Goal: Task Accomplishment & Management: Complete application form

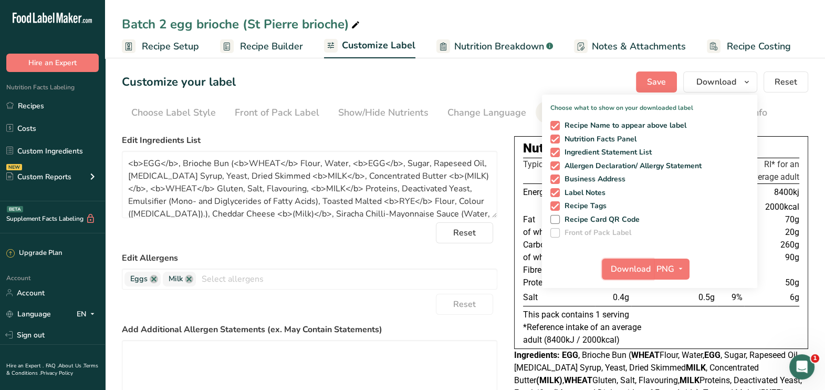
scroll to position [46, 0]
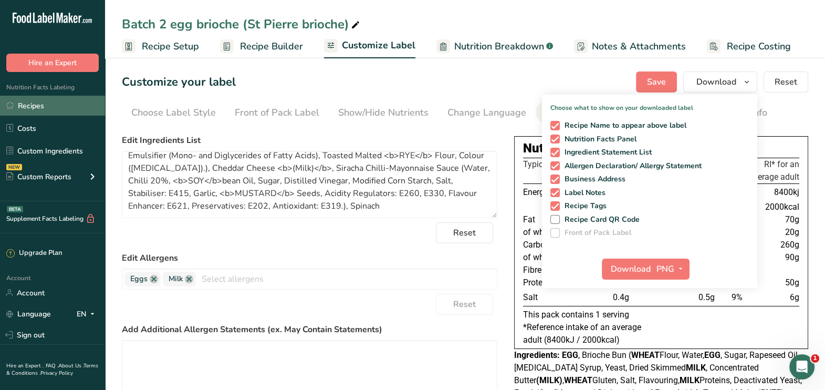
click at [30, 102] on link "Recipes" at bounding box center [52, 106] width 105 height 20
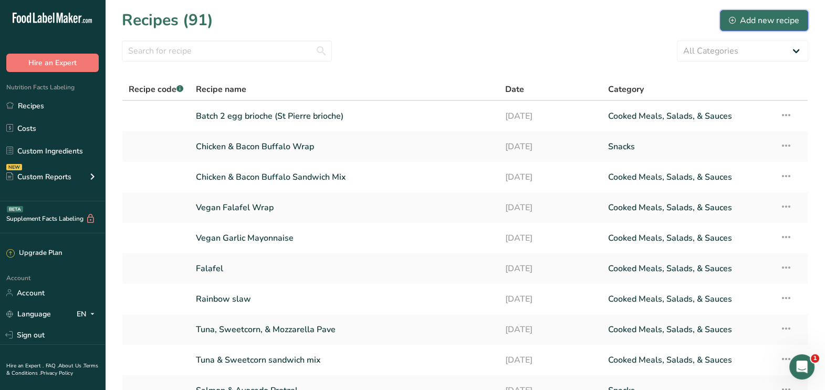
click at [762, 25] on div "Add new recipe" at bounding box center [764, 20] width 70 height 13
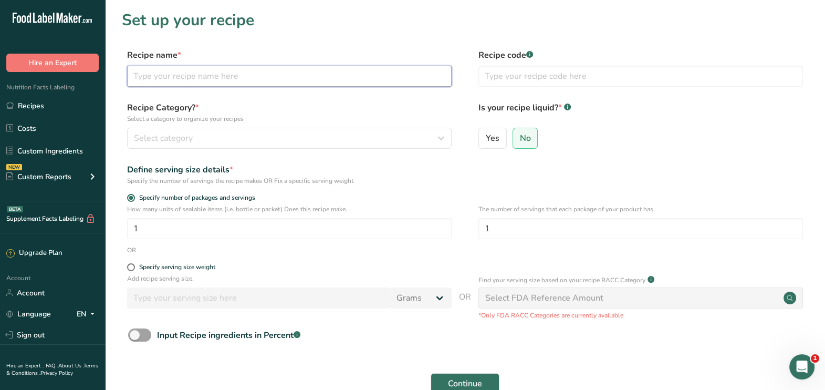
click at [339, 86] on input "text" at bounding box center [289, 76] width 324 height 21
type input "Spinach & Ricotta Mix"
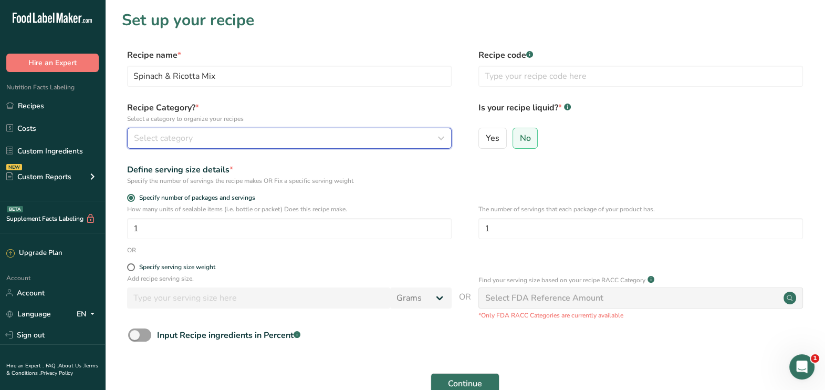
click at [274, 136] on div "Select category" at bounding box center [286, 138] width 304 height 13
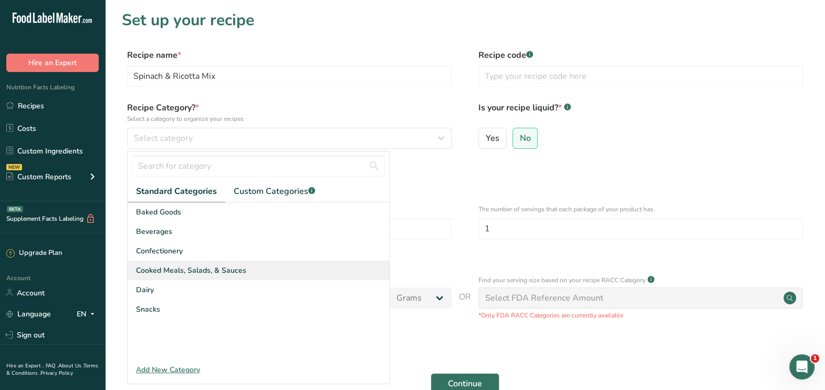
click at [198, 274] on span "Cooked Meals, Salads, & Sauces" at bounding box center [191, 270] width 110 height 11
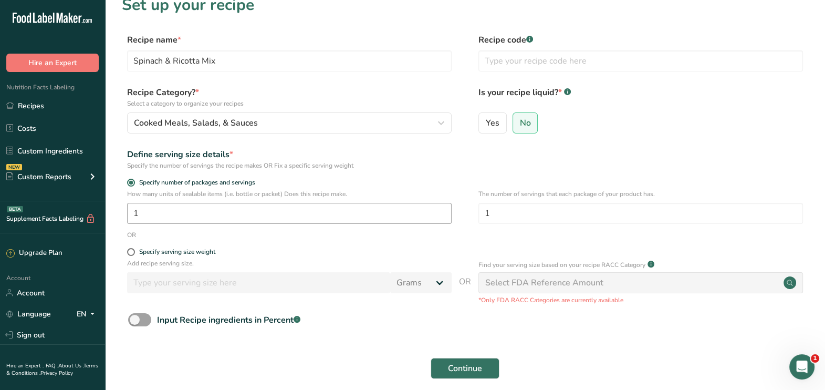
scroll to position [19, 0]
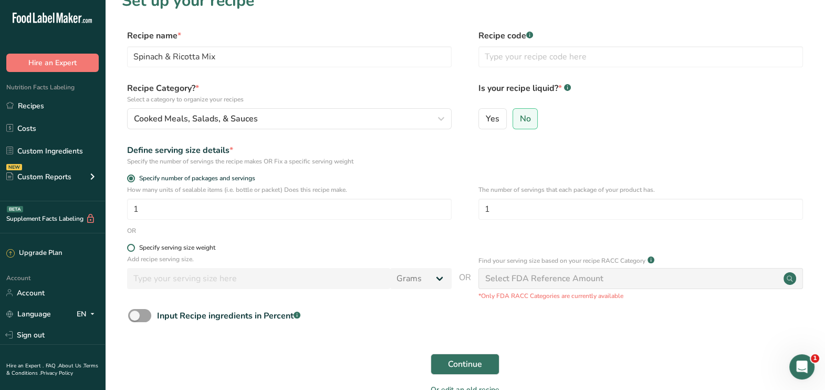
click at [136, 250] on span "Specify serving size weight" at bounding box center [175, 248] width 80 height 8
click at [134, 250] on input "Specify serving size weight" at bounding box center [130, 247] width 7 height 7
radio input "true"
radio input "false"
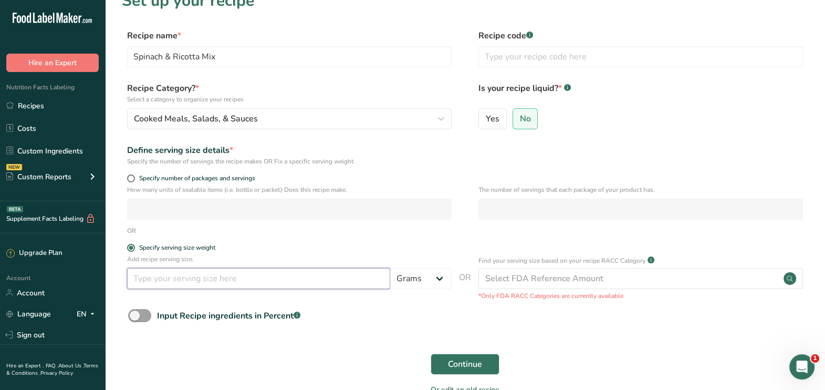
click at [208, 278] on input "number" at bounding box center [258, 278] width 263 height 21
type input "700"
click at [235, 337] on form "Recipe name * Spinach & Ricotta Mix Recipe code .a-a{fill:#347362;}.b-a{fill:#f…" at bounding box center [465, 215] width 686 height 372
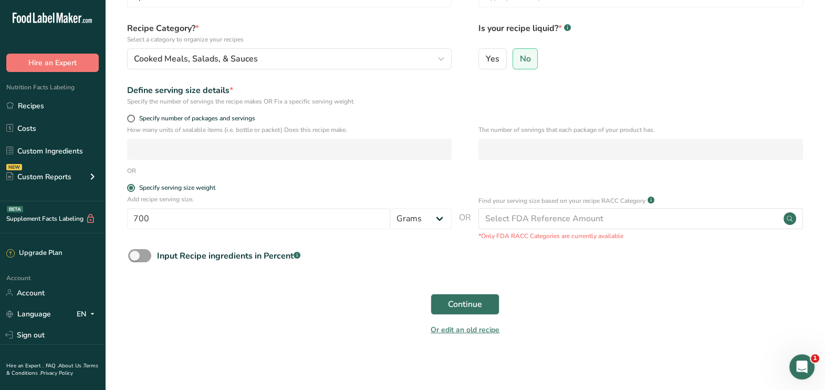
scroll to position [80, 0]
click at [454, 303] on span "Continue" at bounding box center [465, 303] width 34 height 13
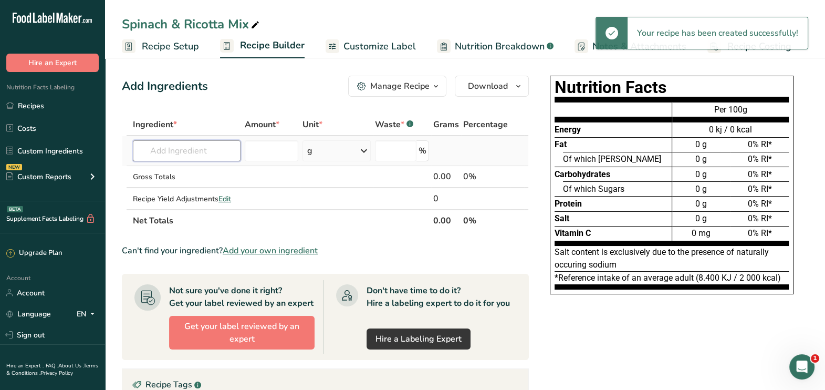
click at [212, 144] on input "text" at bounding box center [187, 150] width 108 height 21
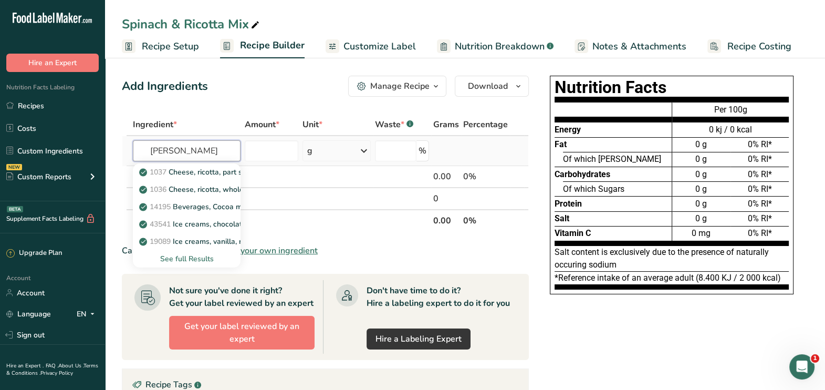
type input "[PERSON_NAME]"
click at [196, 259] on div "See full Results" at bounding box center [186, 258] width 91 height 11
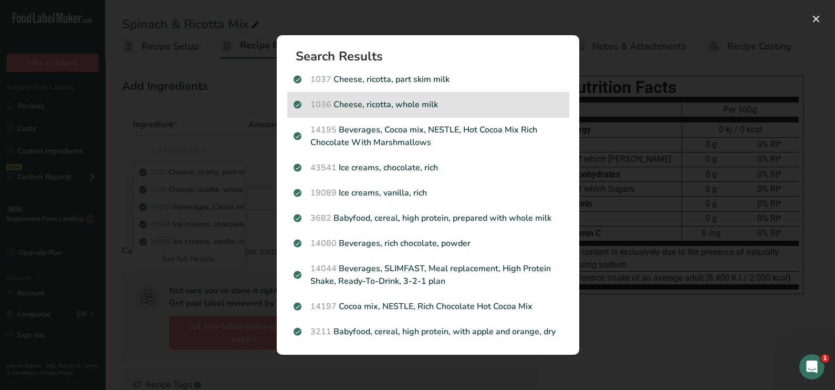
click at [379, 112] on div "1036 Cheese, ricotta, whole milk" at bounding box center [427, 104] width 281 height 25
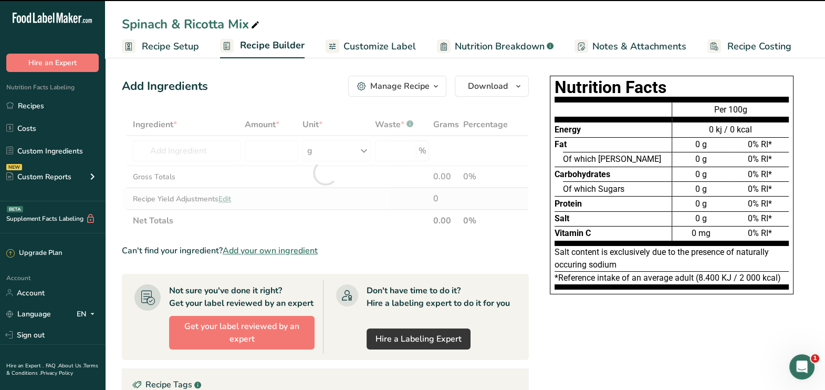
type input "0"
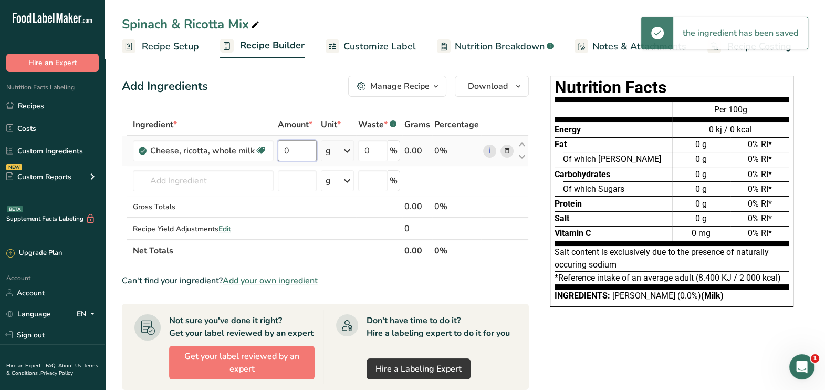
click at [291, 153] on input "0" at bounding box center [297, 150] width 39 height 21
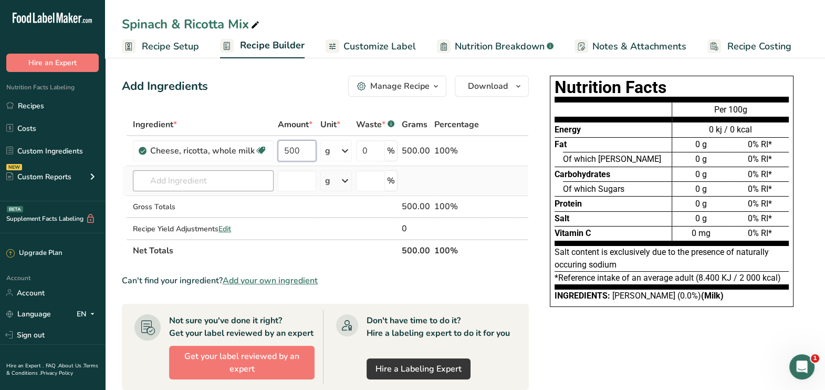
type input "500"
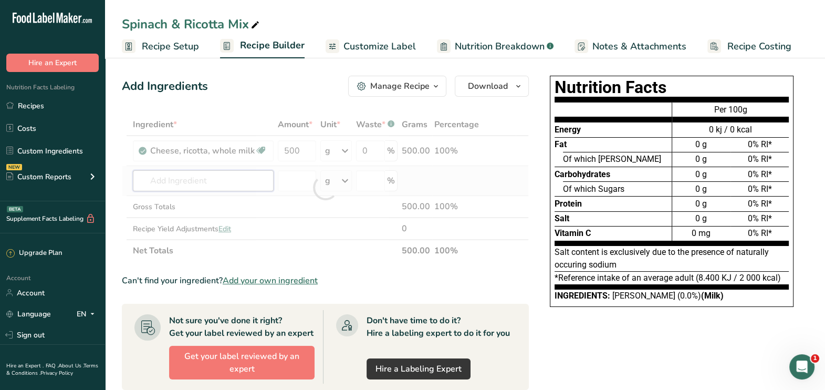
click at [164, 182] on div "Ingredient * Amount * Unit * Waste * .a-a{fill:#347362;}.b-a{fill:#fff;} Grams …" at bounding box center [325, 187] width 407 height 148
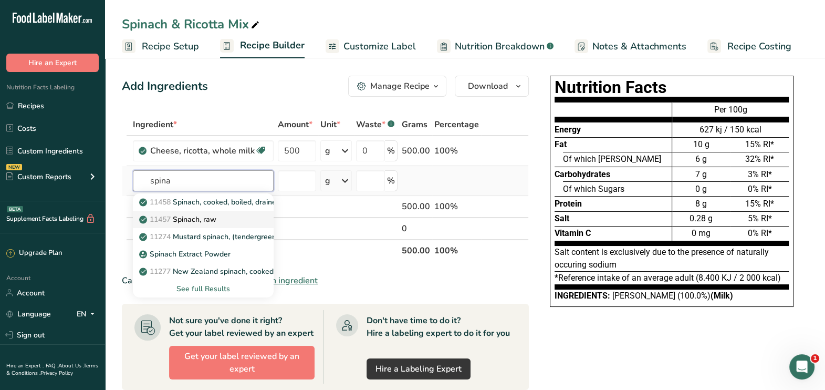
type input "spina"
click at [190, 226] on link "11457 Spinach, raw" at bounding box center [203, 219] width 141 height 17
type input "Spinach, raw"
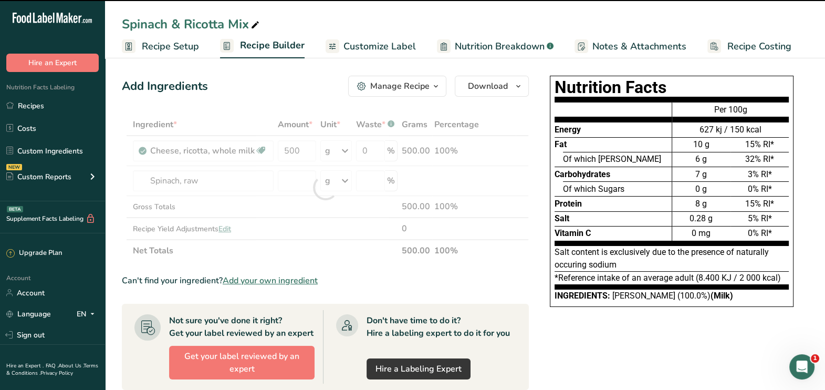
type input "0"
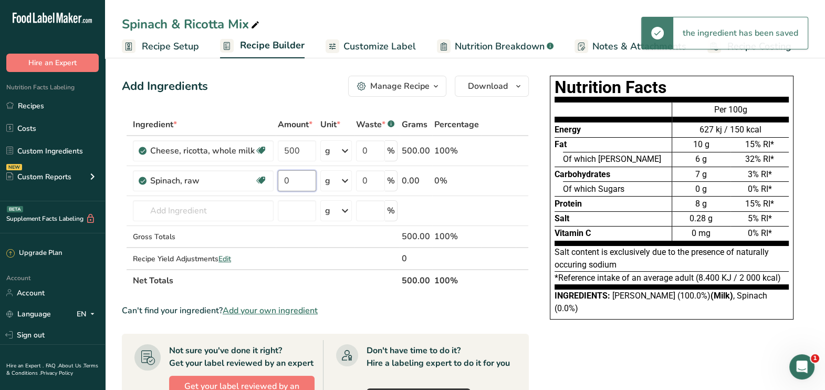
click at [291, 178] on input "0" at bounding box center [297, 180] width 38 height 21
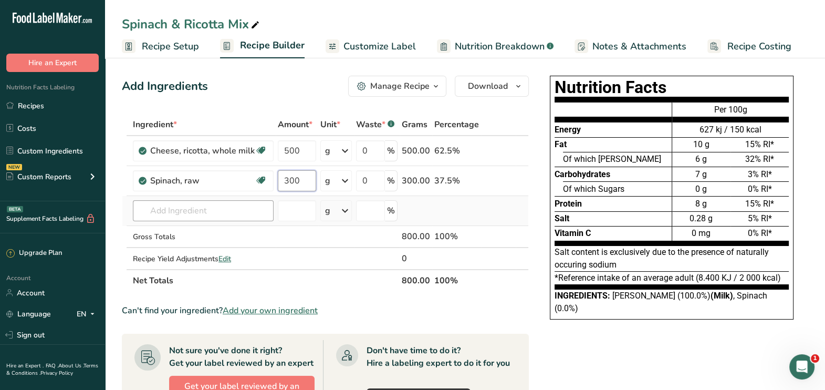
type input "300"
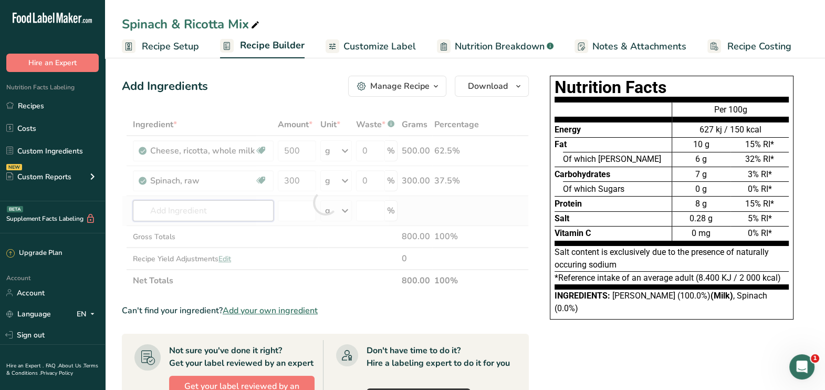
click at [211, 205] on div "Ingredient * Amount * Unit * Waste * .a-a{fill:#347362;}.b-a{fill:#fff;} Grams …" at bounding box center [325, 202] width 407 height 178
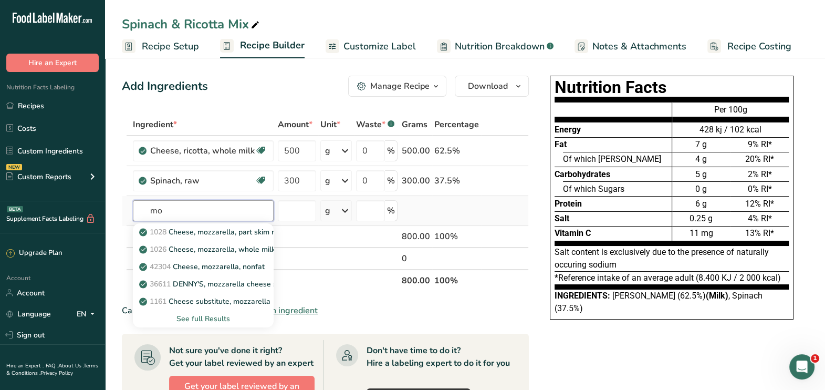
type input "m"
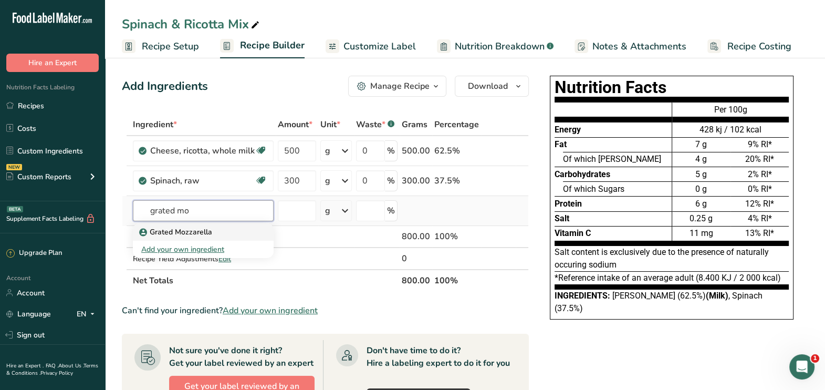
type input "grated mo"
click at [177, 234] on p "Grated Mozzarella" at bounding box center [176, 231] width 71 height 11
type input "Grated Mozzarella"
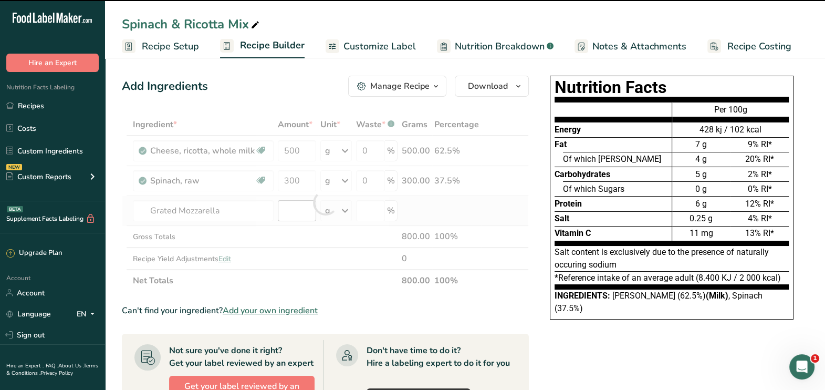
type input "0"
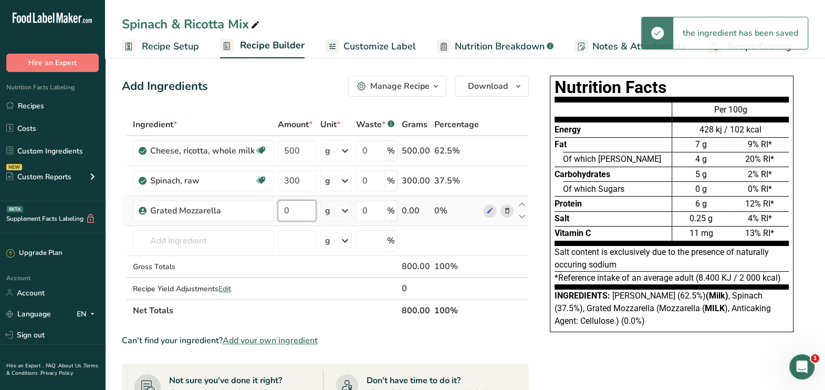
click at [294, 214] on input "0" at bounding box center [297, 210] width 38 height 21
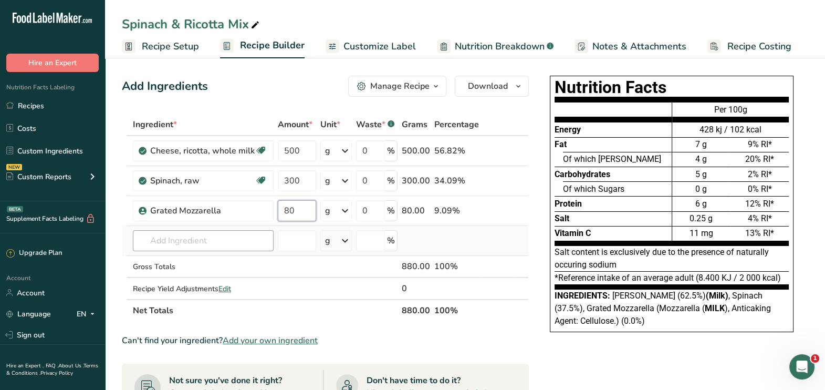
type input "80"
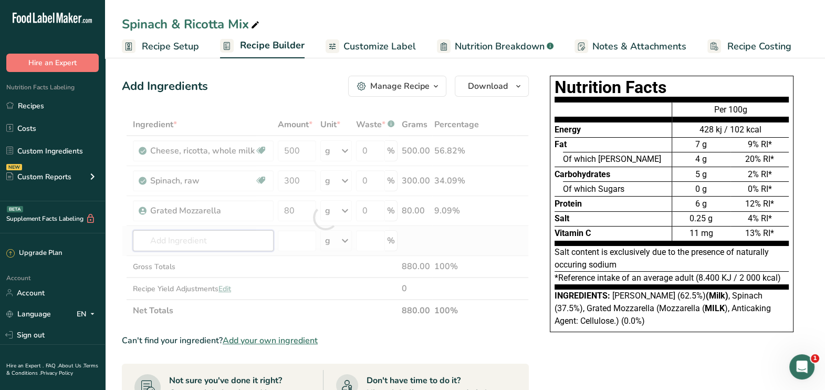
click at [199, 241] on div "Ingredient * Amount * Unit * Waste * .a-a{fill:#347362;}.b-a{fill:#fff;} Grams …" at bounding box center [325, 217] width 407 height 208
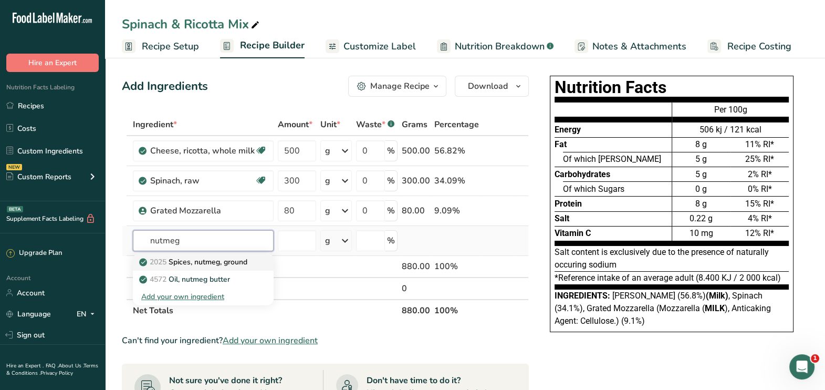
type input "nutmeg"
click at [192, 262] on p "2025 Spices, nutmeg, ground" at bounding box center [194, 261] width 106 height 11
type input "Spices, nutmeg, ground"
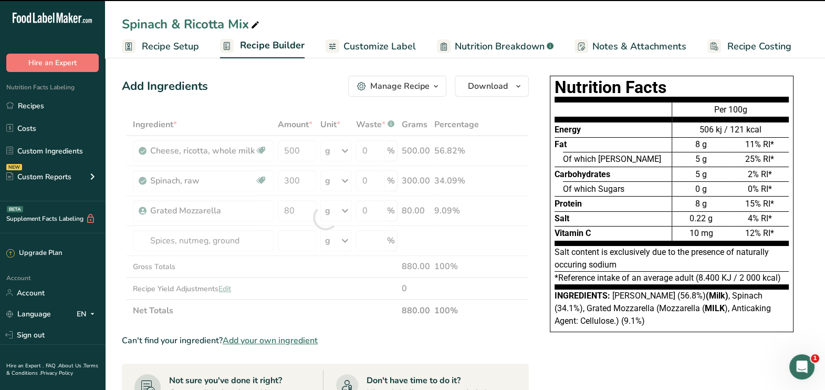
type input "0"
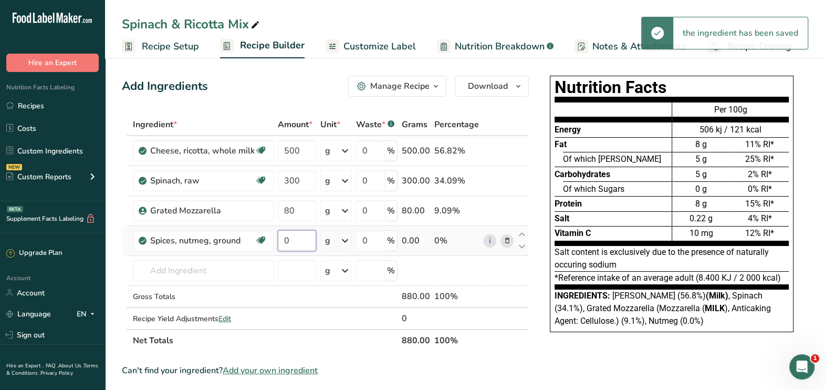
click at [312, 241] on input "0" at bounding box center [297, 240] width 38 height 21
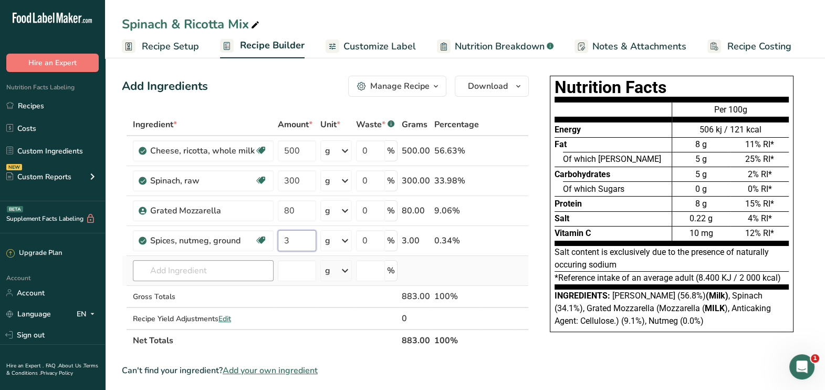
type input "3"
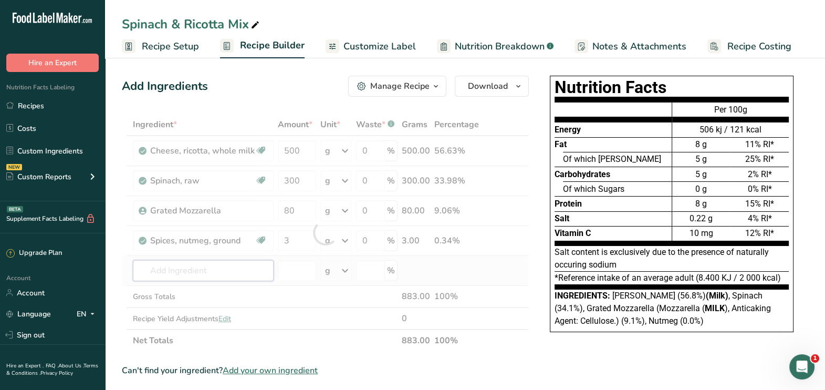
click at [208, 273] on div "Ingredient * Amount * Unit * Waste * .a-a{fill:#347362;}.b-a{fill:#fff;} Grams …" at bounding box center [325, 232] width 407 height 238
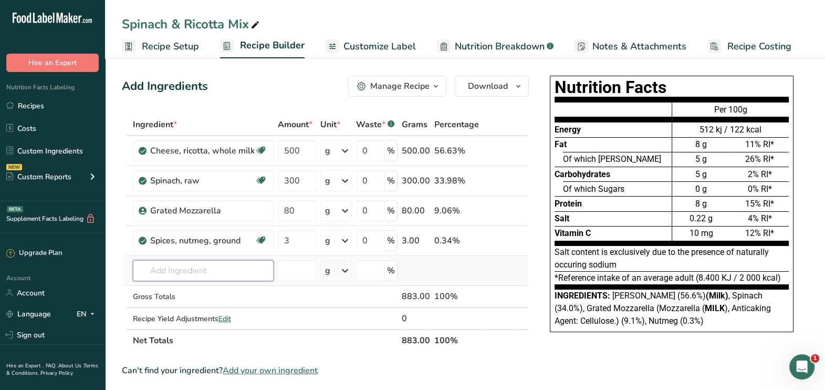
type input "b"
type input "black pepper"
click at [195, 306] on p "2030 Spices, pepper, black" at bounding box center [190, 308] width 98 height 11
type input "Spices, pepper, black"
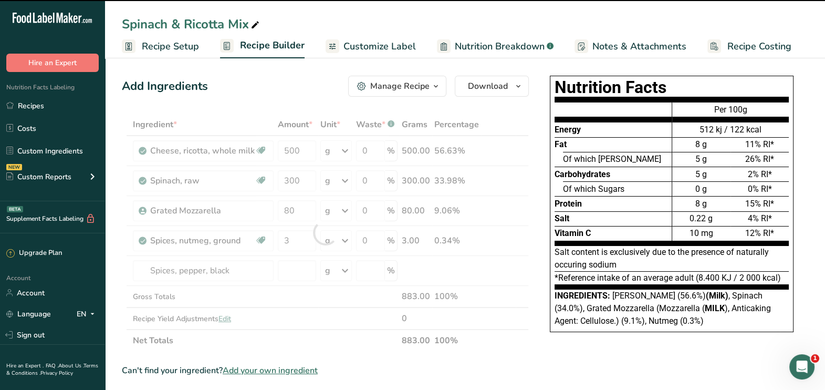
type input "0"
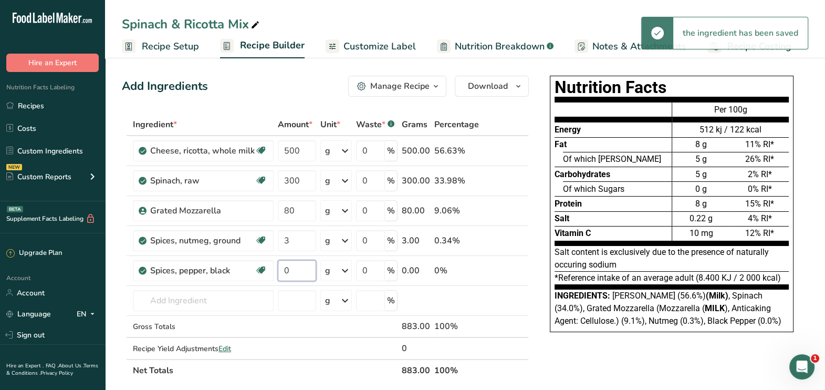
click at [287, 270] on input "0" at bounding box center [297, 270] width 38 height 21
type input "5"
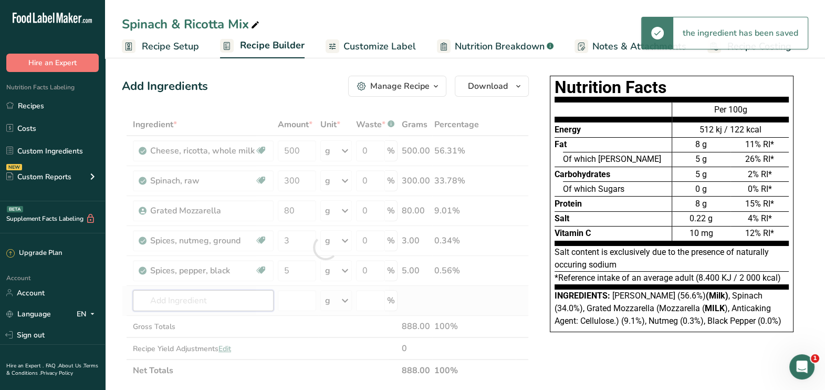
click at [217, 294] on div "Ingredient * Amount * Unit * Waste * .a-a{fill:#347362;}.b-a{fill:#fff;} Grams …" at bounding box center [325, 247] width 407 height 268
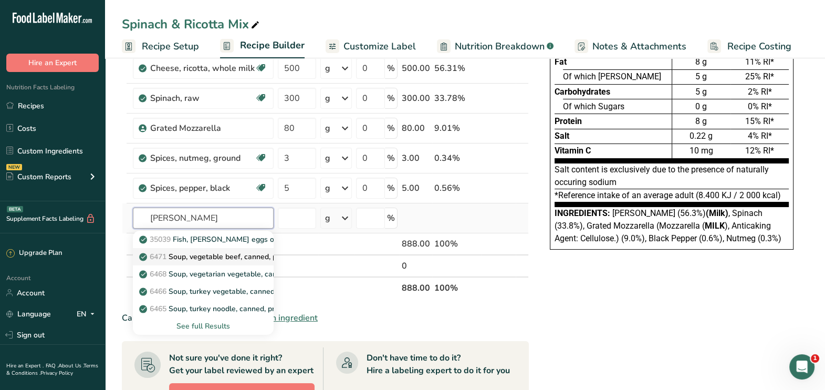
scroll to position [87, 0]
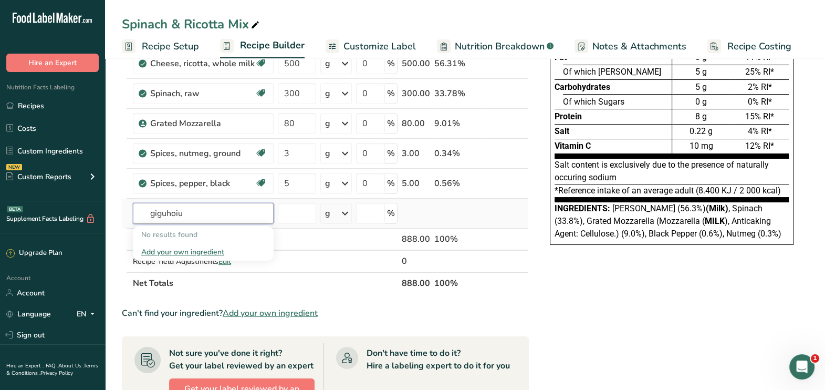
type input "giguhoiu"
click at [194, 250] on div "Add your own ingredient" at bounding box center [203, 251] width 124 height 11
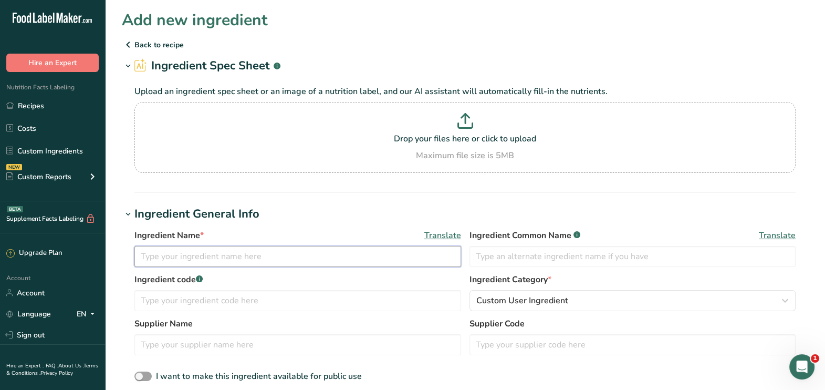
click at [194, 249] on input "text" at bounding box center [297, 256] width 327 height 21
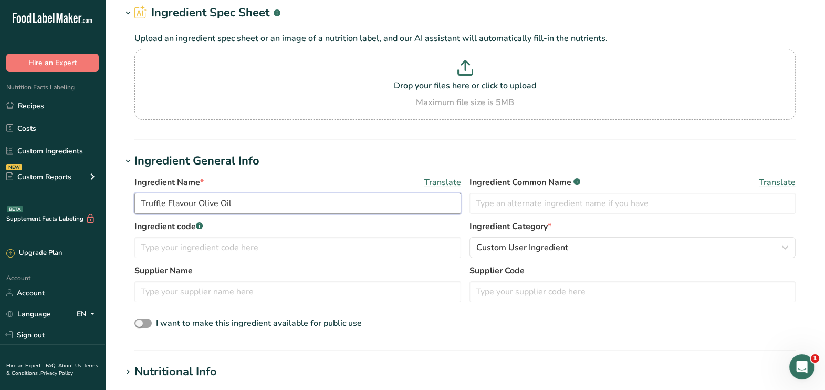
scroll to position [54, 0]
type input "Truffle Flavour Olive Oil"
click at [180, 300] on input "text" at bounding box center [297, 290] width 327 height 21
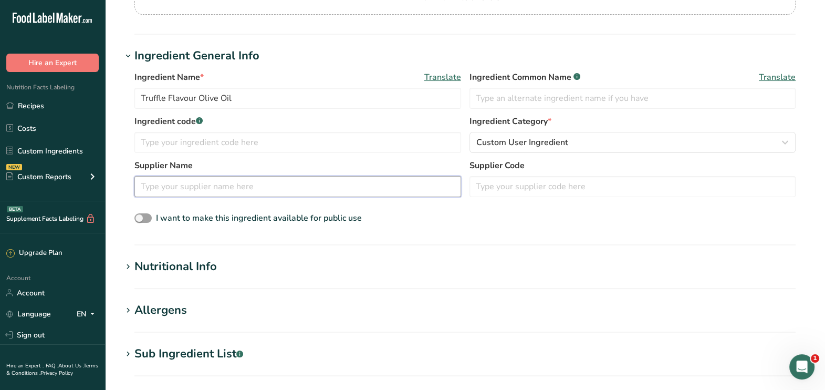
scroll to position [159, 0]
click at [168, 274] on div "Nutritional Info" at bounding box center [175, 265] width 82 height 17
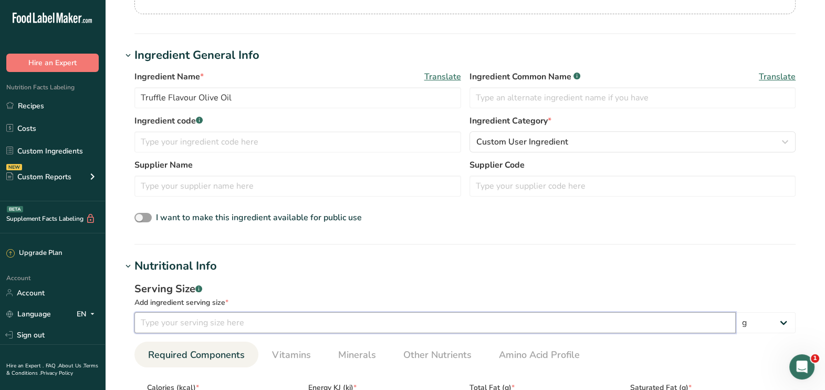
click at [176, 313] on input "number" at bounding box center [434, 322] width 601 height 21
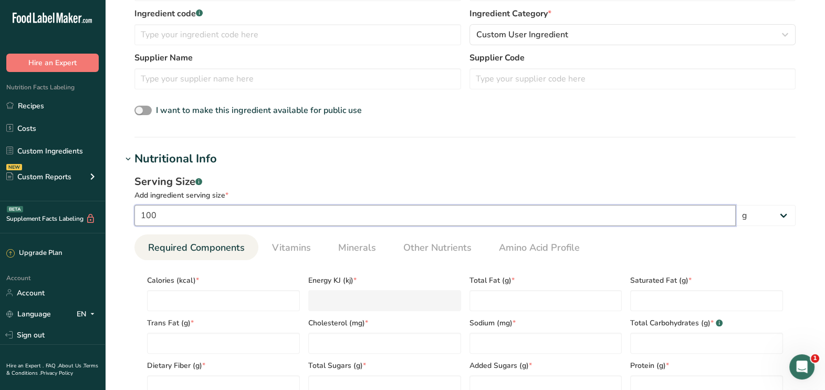
scroll to position [279, 0]
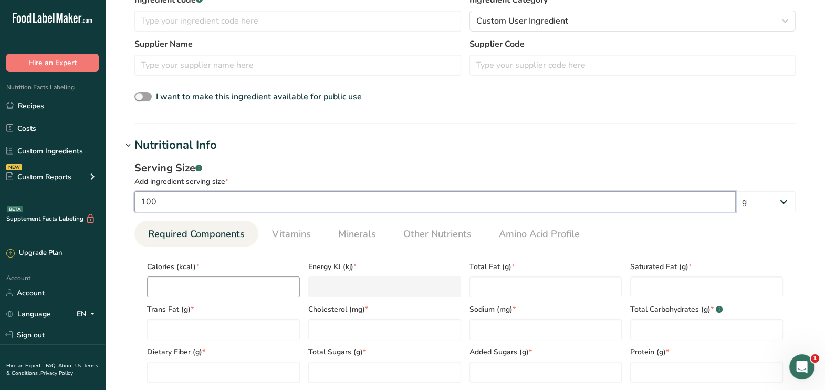
type input "100"
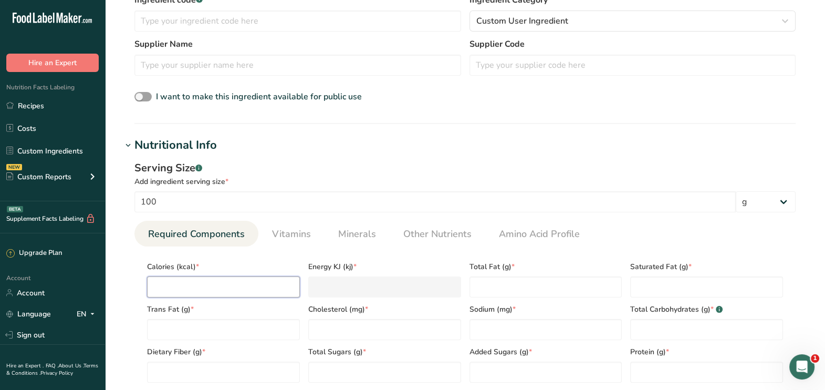
click at [215, 287] on input "number" at bounding box center [223, 286] width 153 height 21
type input "8"
type KJ "33.5"
type input "82"
type KJ "343.1"
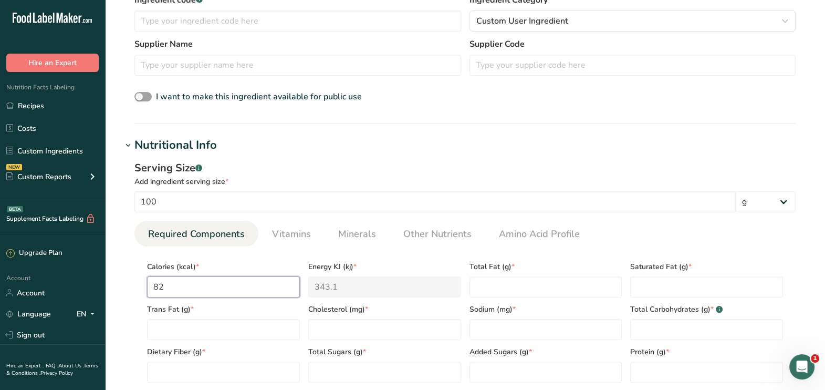
type input "822"
type KJ "3439.2"
type input "822"
click at [480, 290] on Fat "number" at bounding box center [545, 286] width 153 height 21
type Fat "91"
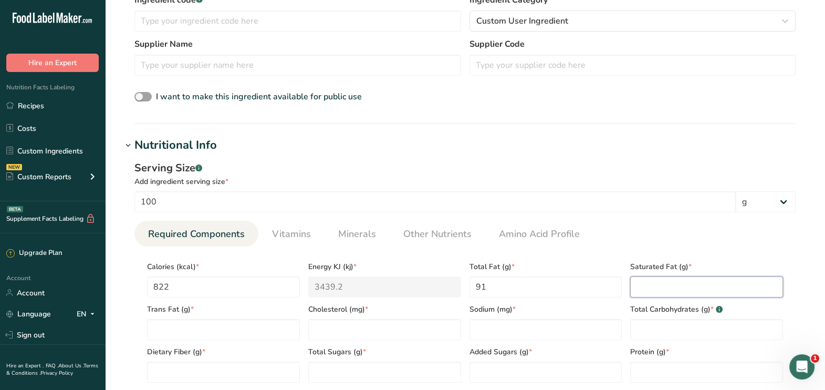
click at [701, 281] on Fat "number" at bounding box center [706, 286] width 153 height 21
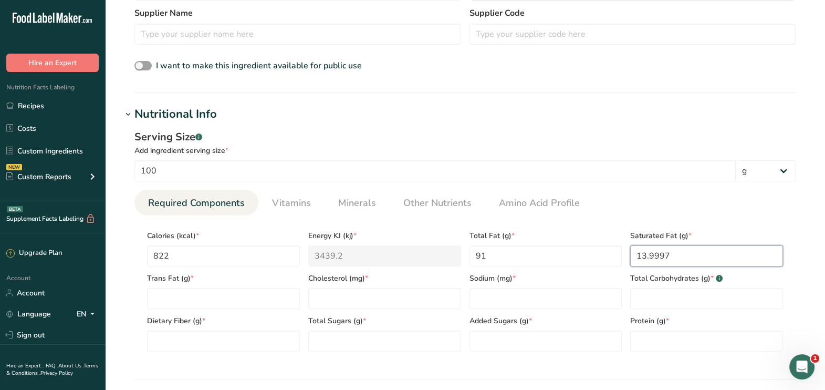
scroll to position [312, 0]
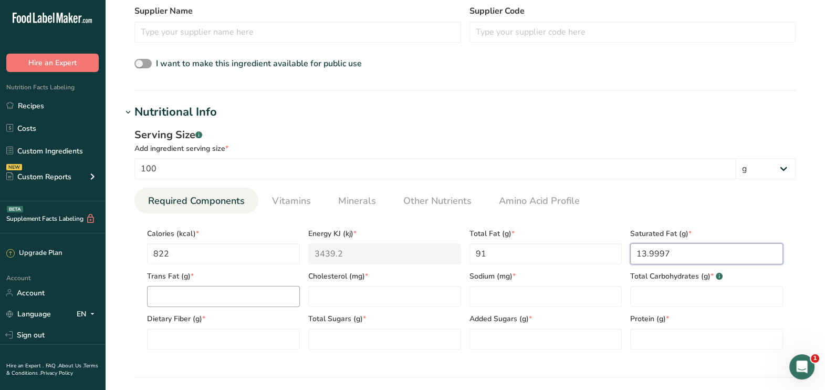
type Fat "13.9997"
click at [271, 297] on Fat "number" at bounding box center [223, 296] width 153 height 21
type Fat "0"
click at [370, 298] on input "number" at bounding box center [384, 296] width 153 height 21
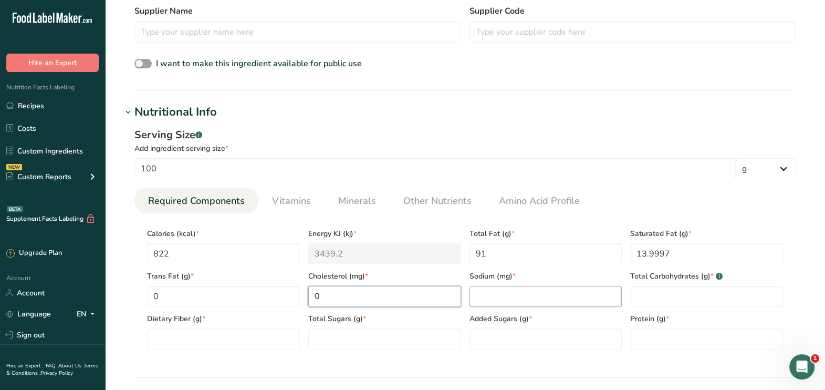
type input "0"
click at [532, 294] on input "number" at bounding box center [545, 296] width 153 height 21
type input "0"
click at [642, 298] on Carbohydrates "number" at bounding box center [706, 296] width 153 height 21
type Carbohydrates "0"
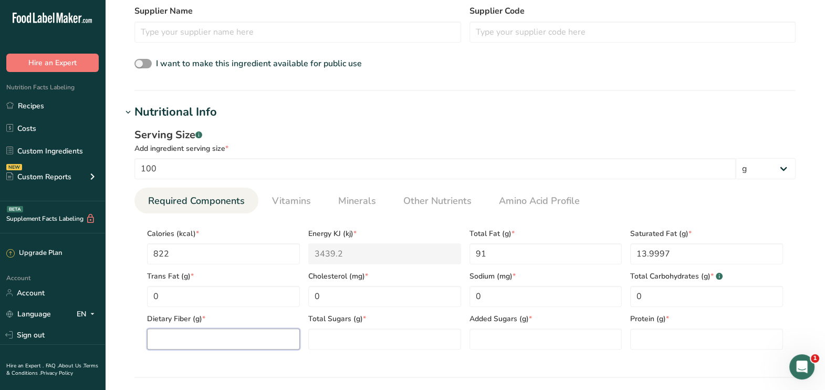
click at [249, 339] on Fiber "number" at bounding box center [223, 338] width 153 height 21
type Fiber "0"
click at [372, 338] on Sugars "number" at bounding box center [384, 338] width 153 height 21
type Sugars "0"
click at [486, 345] on Sugars "number" at bounding box center [545, 338] width 153 height 21
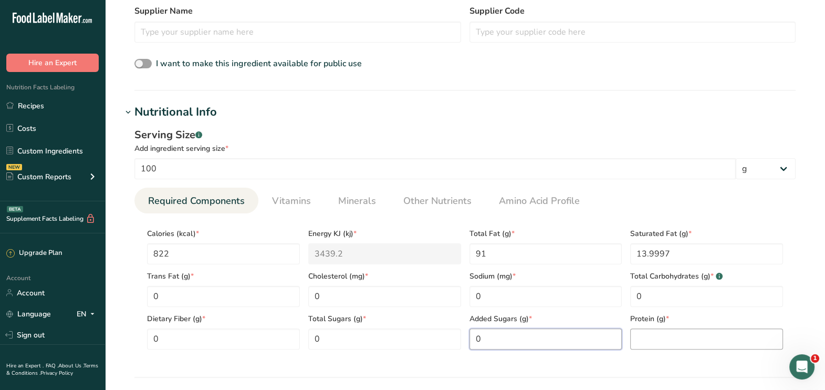
type Sugars "0"
click at [660, 346] on input "number" at bounding box center [706, 338] width 153 height 21
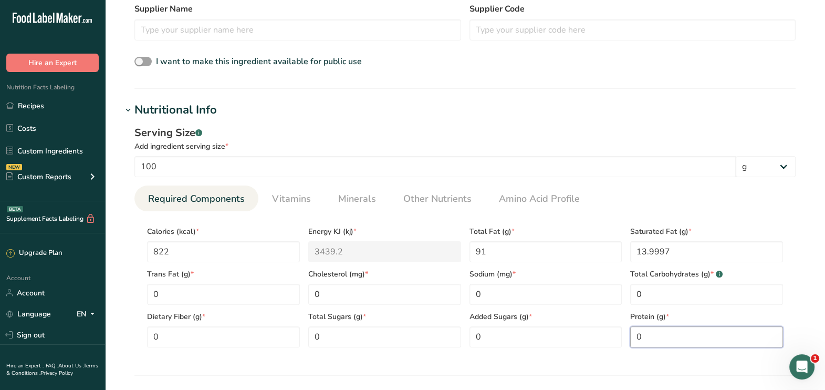
scroll to position [311, 0]
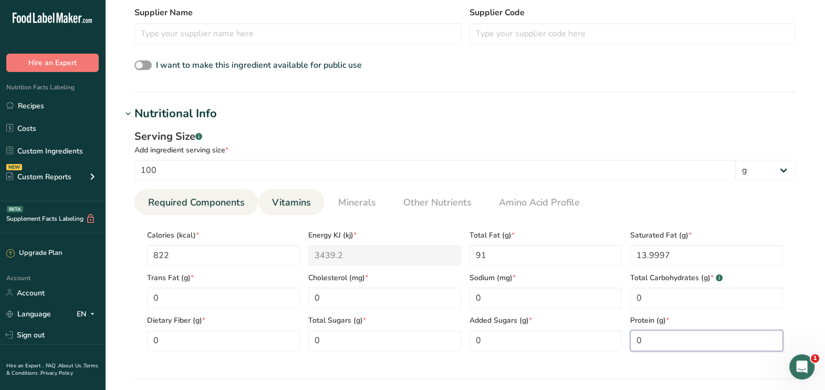
type input "0"
click at [299, 199] on span "Vitamins" at bounding box center [291, 202] width 39 height 14
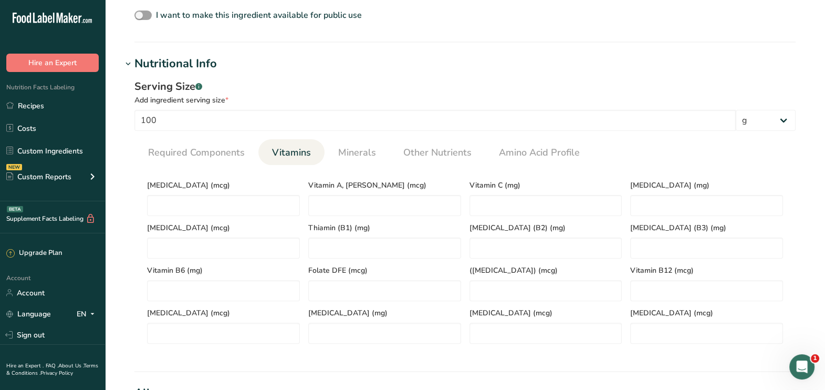
scroll to position [362, 0]
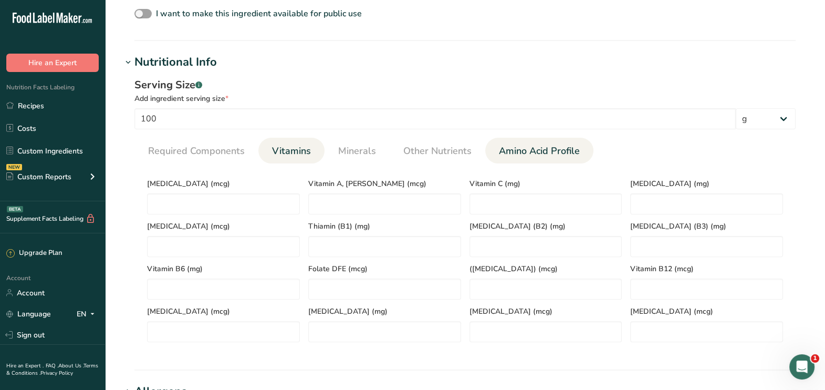
click at [508, 153] on span "Amino Acid Profile" at bounding box center [539, 151] width 81 height 14
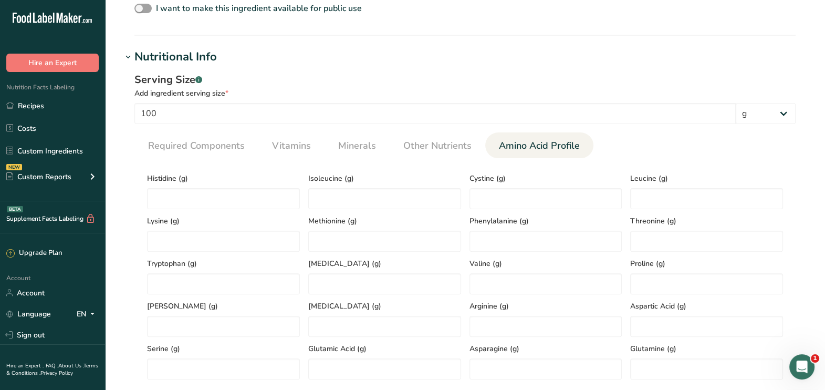
scroll to position [360, 0]
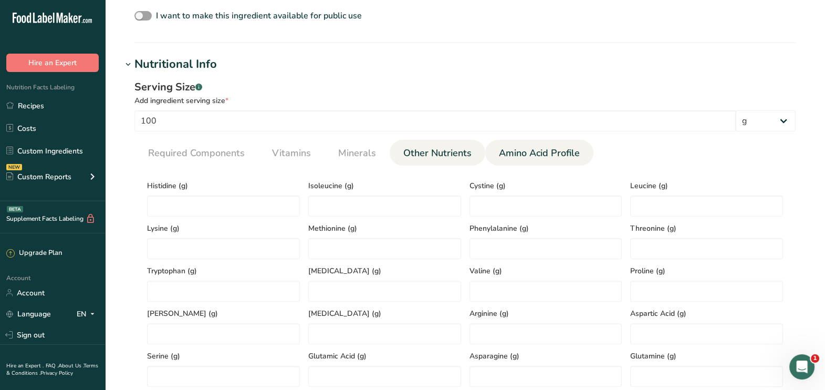
click at [435, 164] on link "Other Nutrients" at bounding box center [437, 153] width 77 height 27
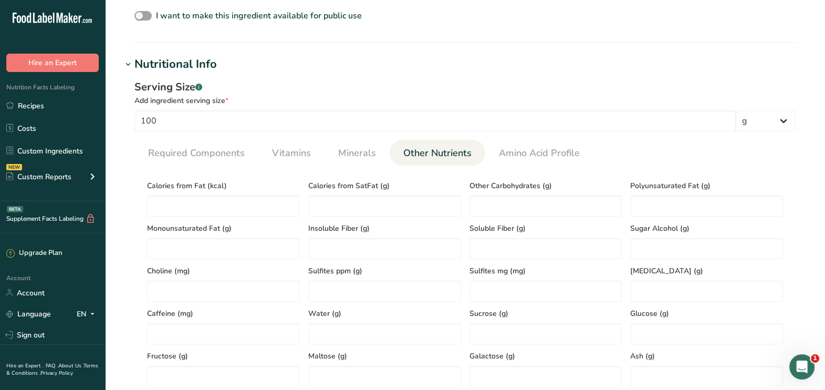
scroll to position [401, 0]
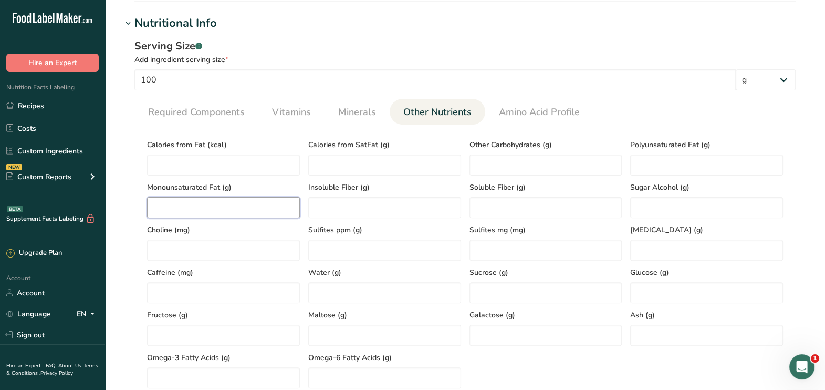
click at [176, 204] on Fat "number" at bounding box center [223, 207] width 153 height 21
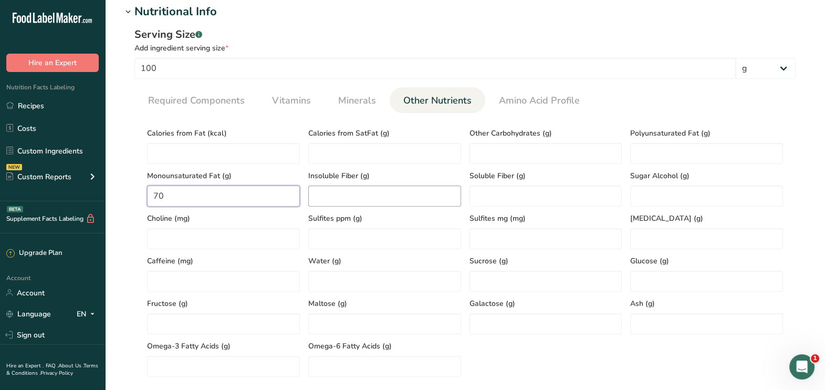
scroll to position [414, 0]
type Fat "70"
click at [730, 142] on div "Polyunsaturated Fat (g)" at bounding box center [706, 141] width 161 height 43
click at [730, 142] on Fat "number" at bounding box center [706, 151] width 153 height 21
type Fat "7"
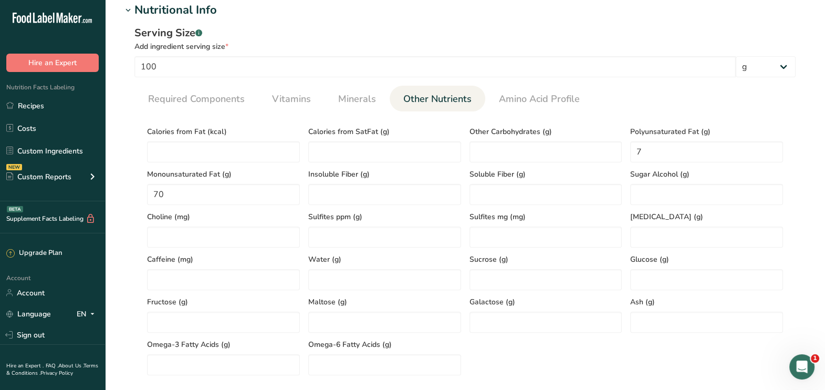
click at [659, 352] on div "Calories from Fat (kcal) Calories from SatFat (g) Other Carbohydrates (g) Polyu…" at bounding box center [465, 247] width 644 height 255
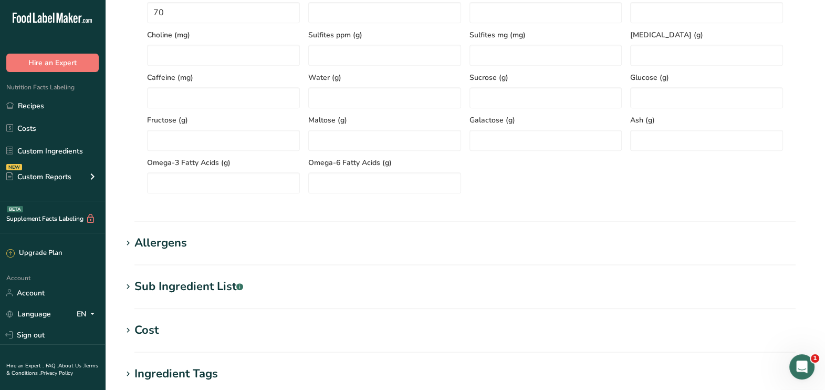
scroll to position [602, 0]
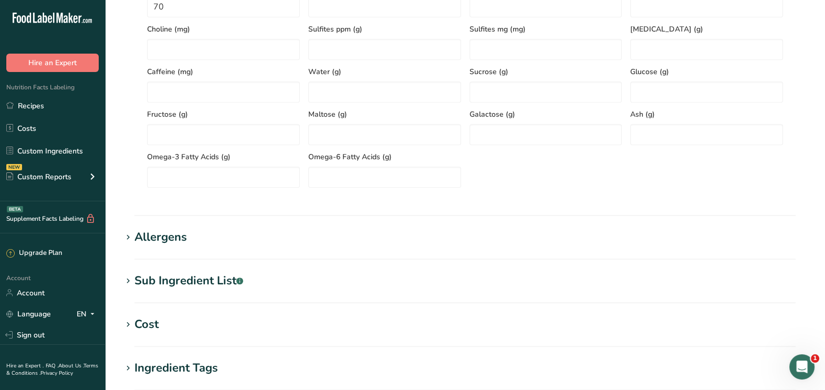
click at [213, 288] on div "Sub Ingredient List .a-a{fill:#347362;}.b-a{fill:#fff;}" at bounding box center [188, 280] width 109 height 17
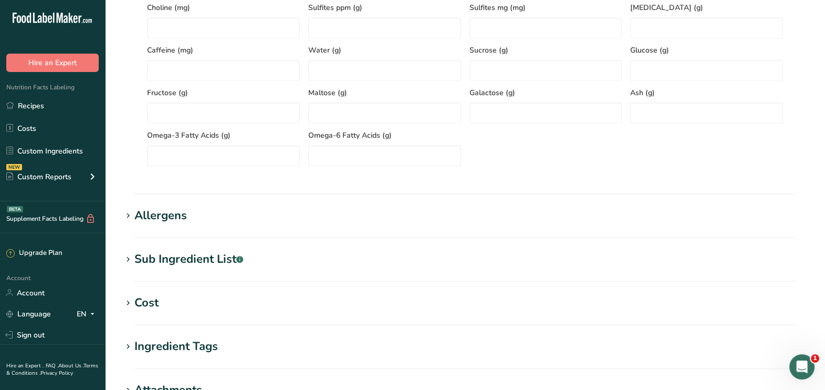
scroll to position [628, 0]
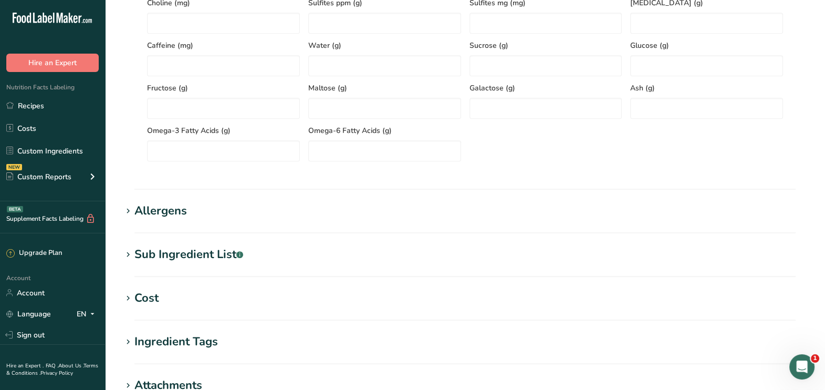
click at [178, 251] on div "Sub Ingredient List .a-a{fill:#347362;}.b-a{fill:#fff;}" at bounding box center [188, 254] width 109 height 17
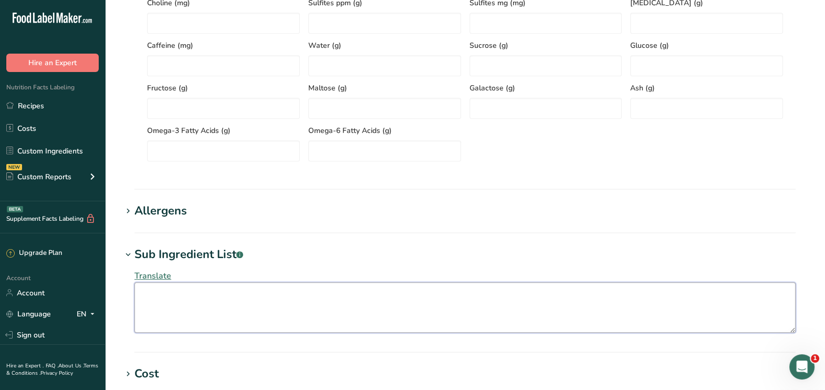
click at [172, 293] on textarea at bounding box center [464, 307] width 661 height 50
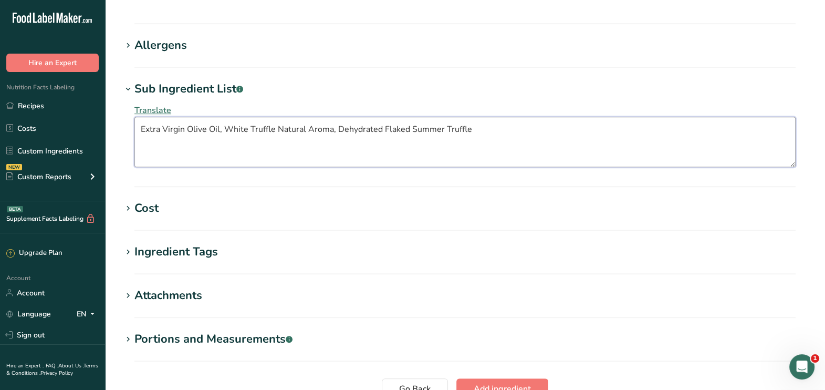
scroll to position [811, 0]
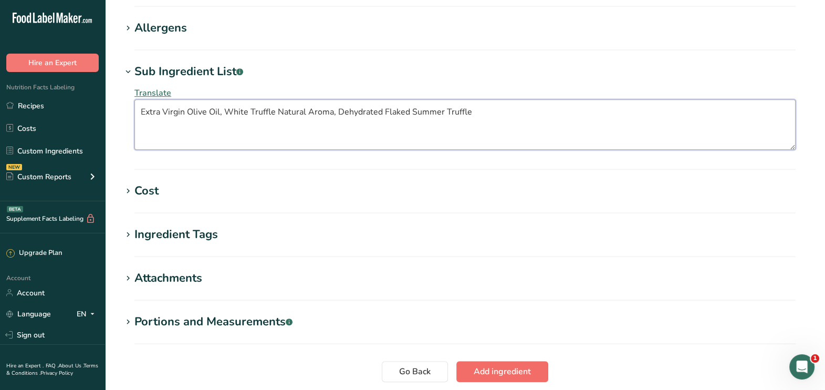
type textarea "Extra Virgin Olive Oil, White Truffle Natural Aroma, Dehydrated Flaked Summer T…"
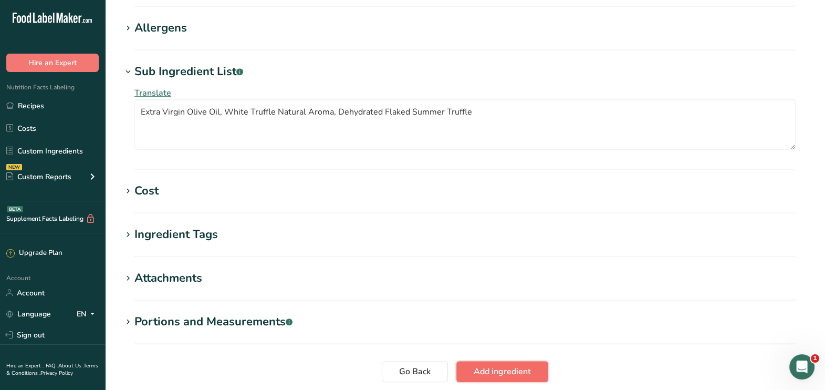
click at [502, 372] on span "Add ingredient" at bounding box center [502, 371] width 57 height 13
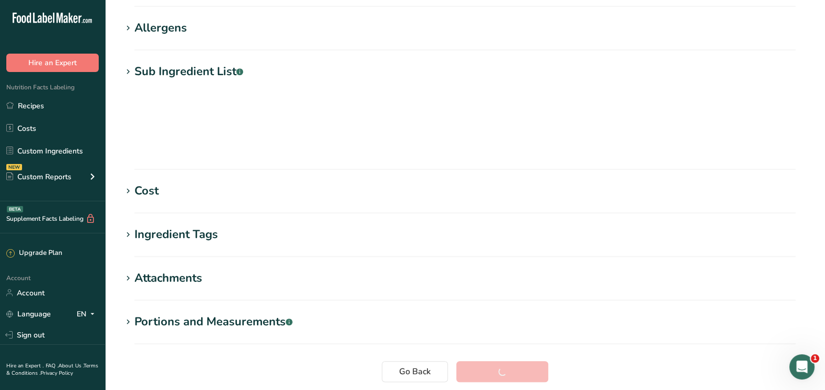
scroll to position [168, 0]
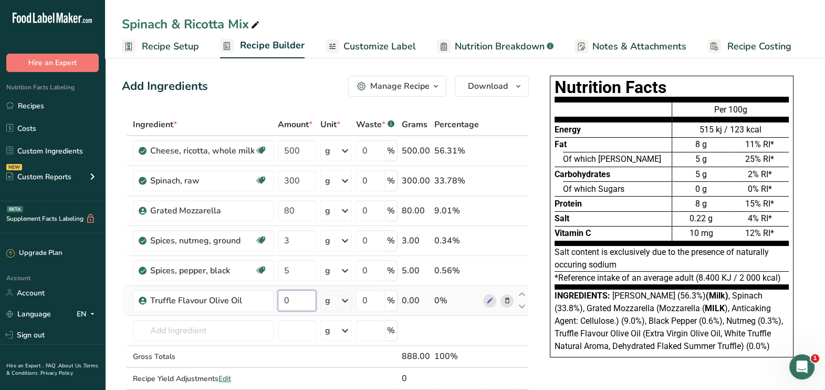
click at [289, 304] on input "0" at bounding box center [297, 300] width 38 height 21
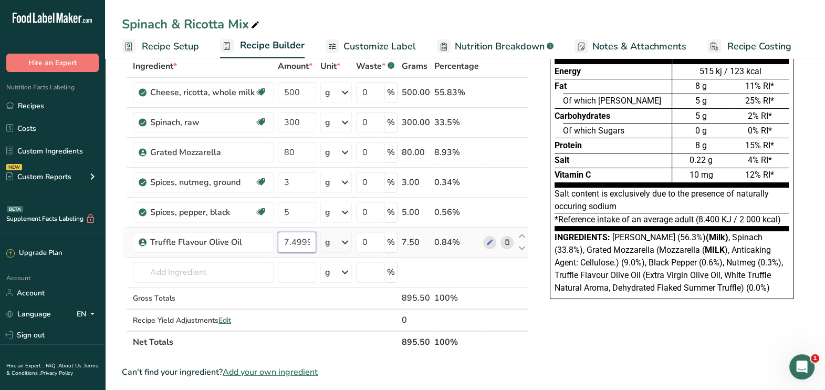
scroll to position [67, 0]
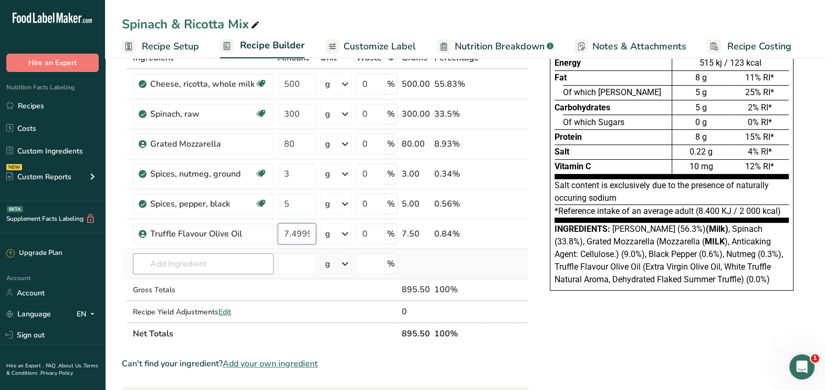
type input "7.499999"
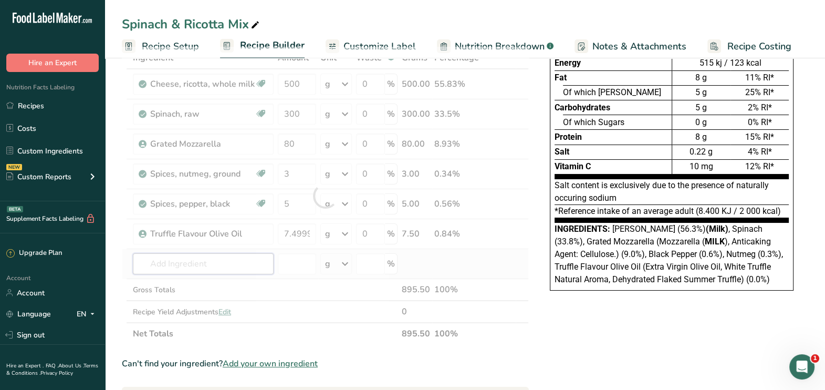
click at [220, 265] on div "Ingredient * Amount * Unit * Waste * .a-a{fill:#347362;}.b-a{fill:#fff;} Grams …" at bounding box center [325, 196] width 407 height 298
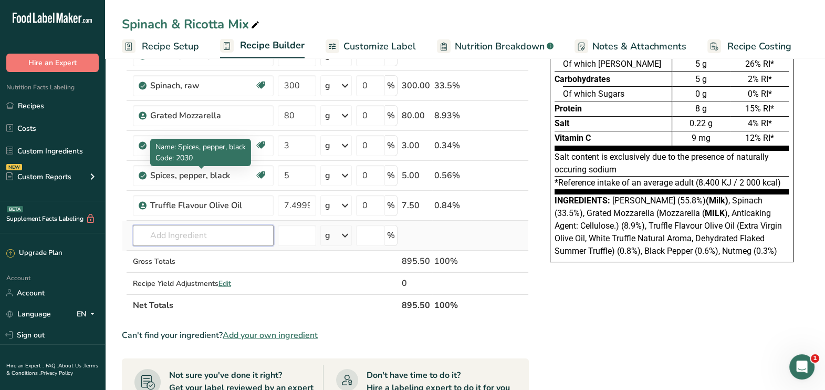
scroll to position [108, 0]
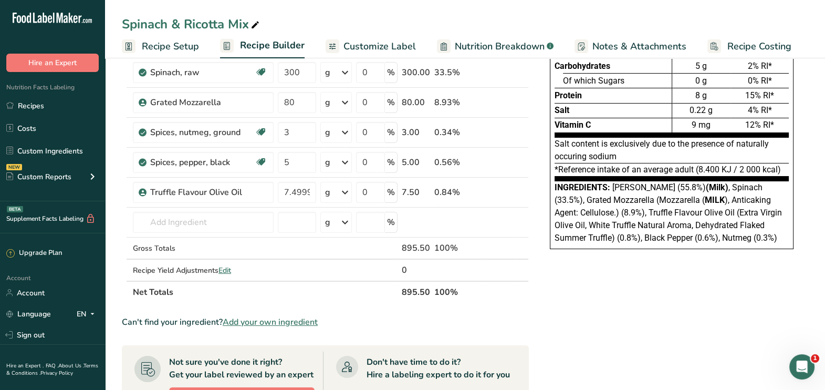
click at [598, 310] on div "Nutrition Facts Energy Fat Of which Saturates Carbohydrates Of which Sugars Pro…" at bounding box center [671, 316] width 273 height 707
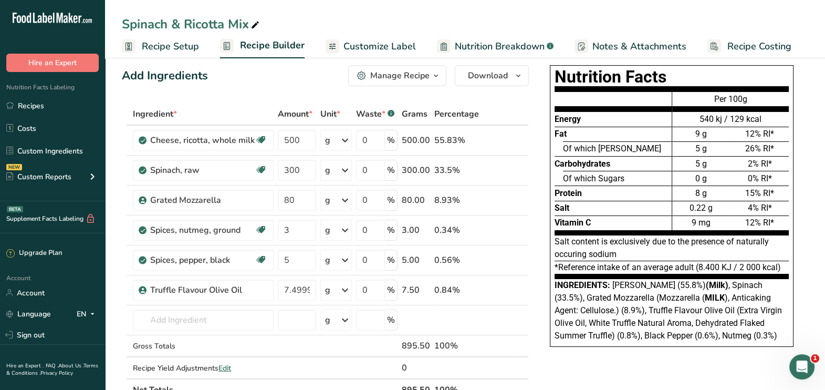
scroll to position [0, 0]
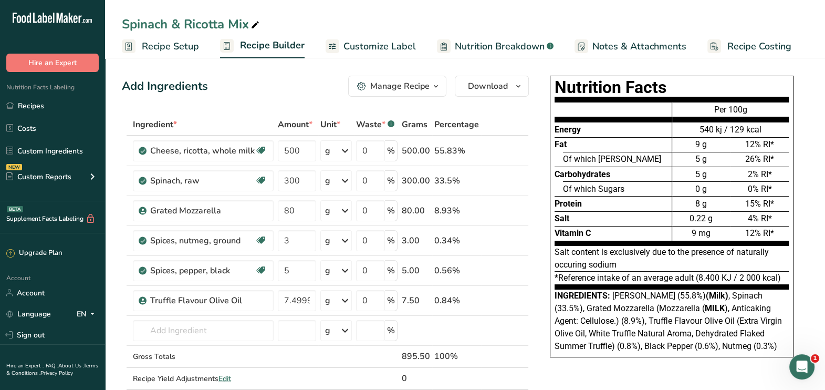
click at [402, 46] on span "Customize Label" at bounding box center [379, 46] width 72 height 14
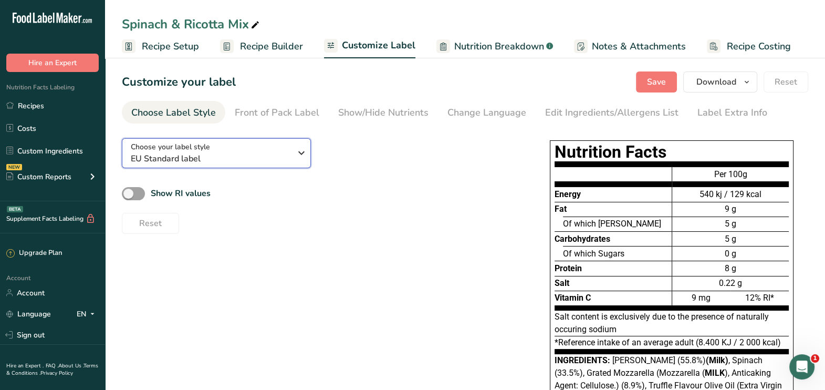
click at [226, 144] on div "Choose your label style EU Standard label" at bounding box center [211, 153] width 160 height 24
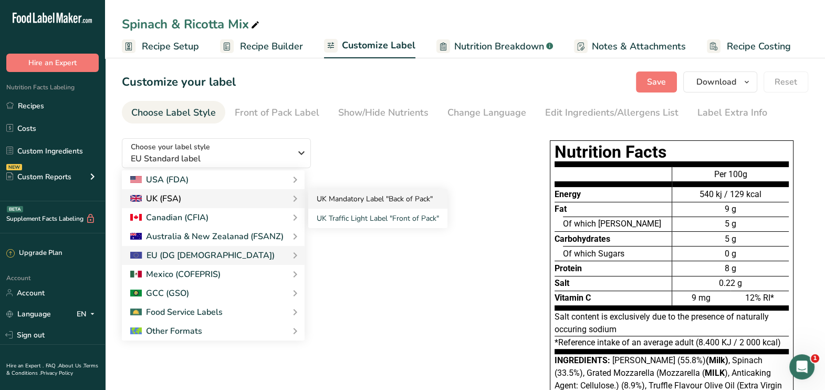
click at [348, 202] on link "UK Mandatory Label "Back of Pack"" at bounding box center [377, 198] width 139 height 19
checkbox input "true"
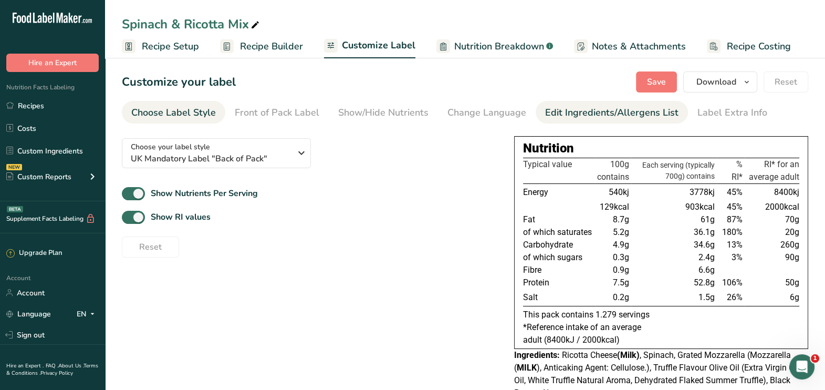
click at [583, 115] on div "Edit Ingredients/Allergens List" at bounding box center [611, 113] width 133 height 14
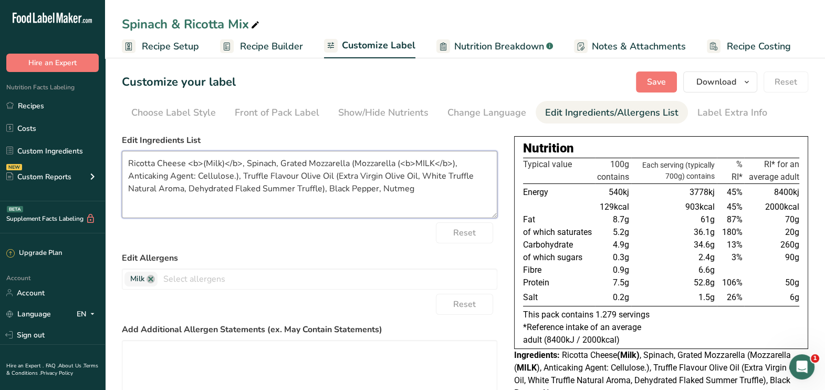
click at [218, 164] on textarea "Ricotta Cheese <b>(Milk)</b>, Spinach, Grated Mozzarella (Mozzarella (<b>MILK</…" at bounding box center [309, 184] width 375 height 67
click at [654, 88] on span "Save" at bounding box center [656, 82] width 19 height 13
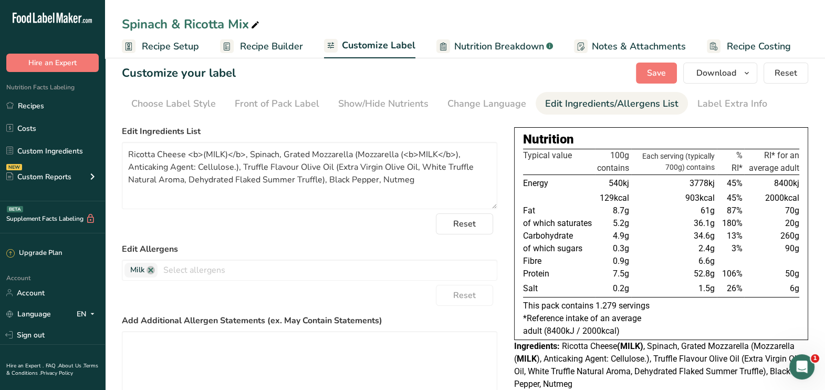
scroll to position [7, 0]
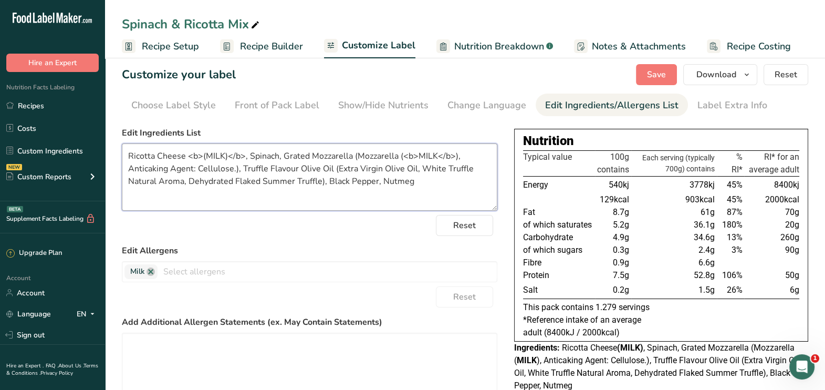
click at [235, 168] on textarea "Ricotta Cheese <b>(MILK)</b>, Spinach, Grated Mozzarella (Mozzarella (<b>MILK</…" at bounding box center [309, 176] width 375 height 67
type textarea "Ricotta Cheese <b>(MILK)</b>, Spinach, Grated Mozzarella (Mozzarella (<b>MILK</…"
click at [652, 69] on span "Save" at bounding box center [656, 74] width 19 height 13
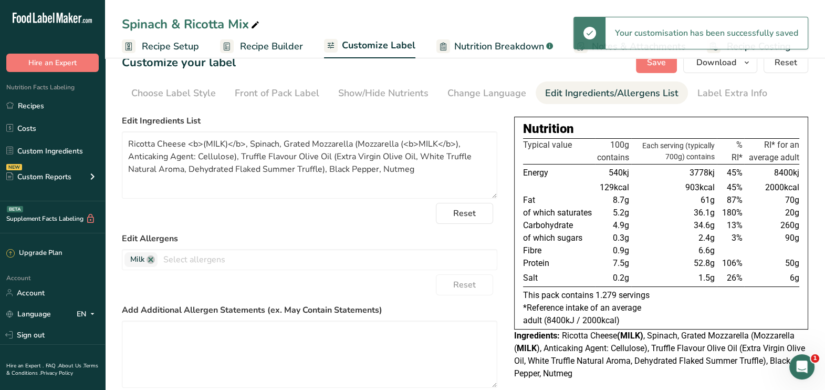
scroll to position [0, 0]
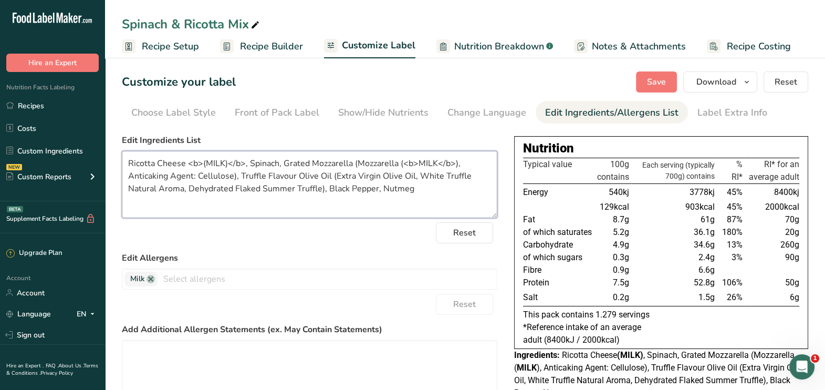
drag, startPoint x: 418, startPoint y: 194, endPoint x: 124, endPoint y: 156, distance: 296.4
click at [124, 156] on textarea "Ricotta Cheese <b>(MILK)</b>, Spinach, Grated Mozzarella (Mozzarella (<b>MILK</…" at bounding box center [309, 184] width 375 height 67
click at [732, 79] on span "Download" at bounding box center [716, 82] width 40 height 13
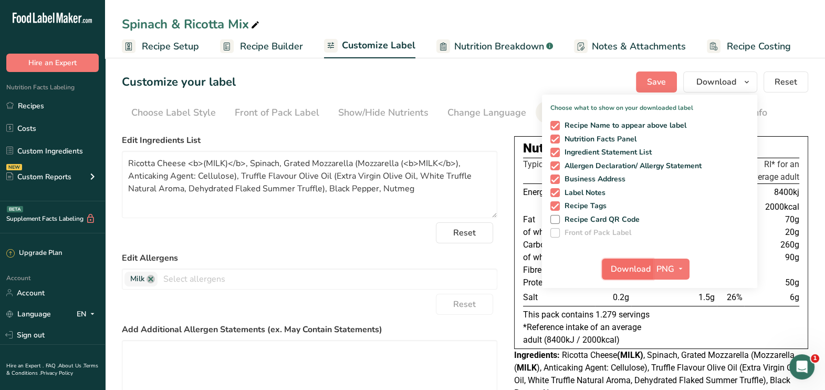
click at [625, 267] on span "Download" at bounding box center [631, 268] width 40 height 13
click at [59, 146] on link "Custom Ingredients" at bounding box center [52, 151] width 105 height 20
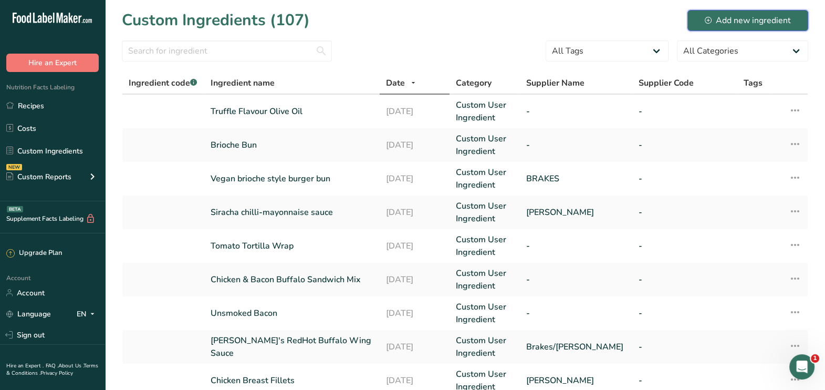
click at [749, 13] on button "Add new ingredient" at bounding box center [747, 20] width 121 height 21
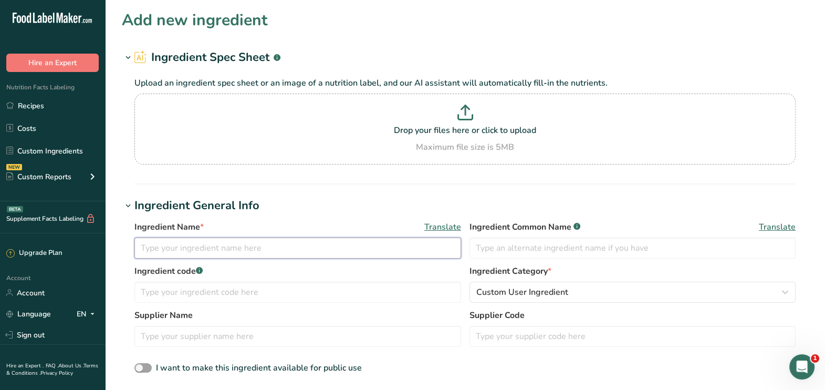
click at [260, 240] on input "text" at bounding box center [297, 247] width 327 height 21
type input "Spinach & Ricotta Mix"
click at [375, 156] on section "Drop your files here or click to upload Maximum file size is 5MB" at bounding box center [465, 129] width 656 height 66
click at [375, 156] on input "Drop your files here or click to upload Maximum file size is 5MB" at bounding box center [464, 128] width 661 height 71
type input "C:\fakepath\Spinach & Ricotta Mix_12_09_2025, 16_02_51.png"
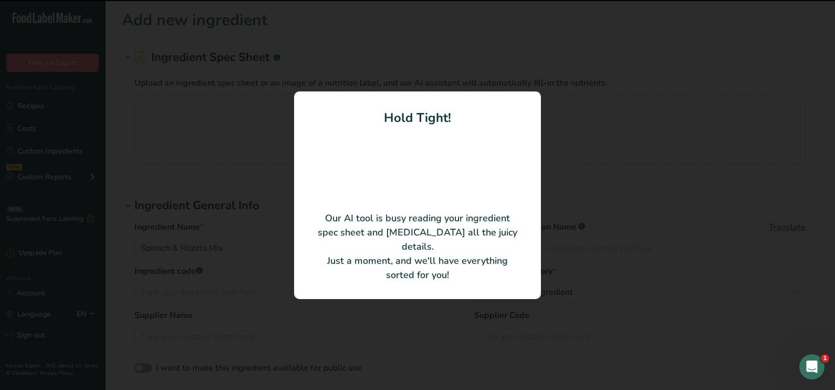
type input "Spinach & Ricotta Mix"
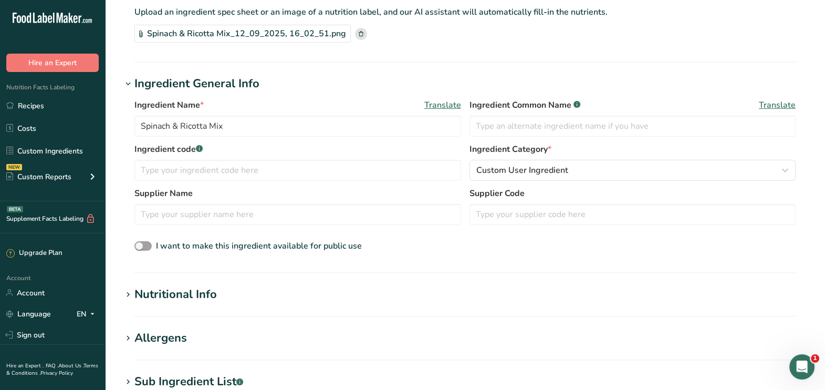
scroll to position [73, 0]
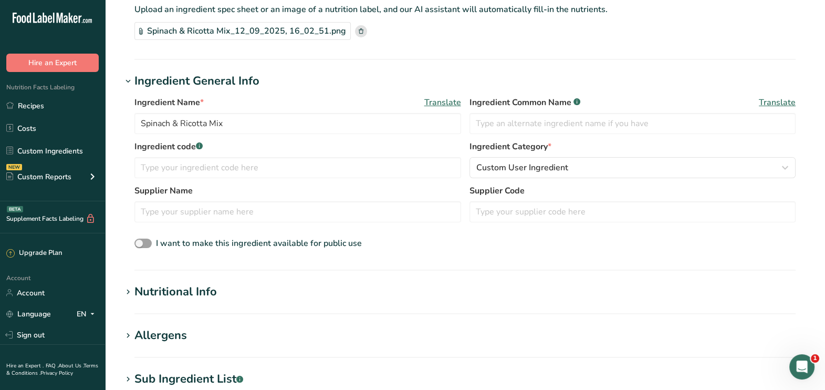
click at [251, 322] on section "Add new ingredient Ingredient Spec Sheet .a-a{fill:#347362;}.b-a{fill:#fff;} Up…" at bounding box center [465, 298] width 720 height 742
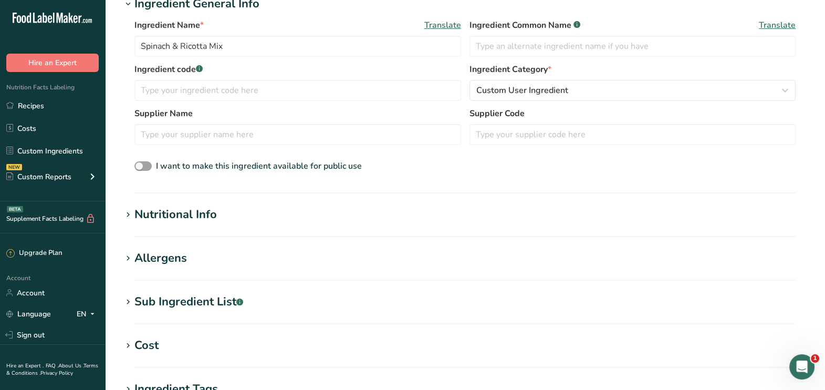
scroll to position [152, 0]
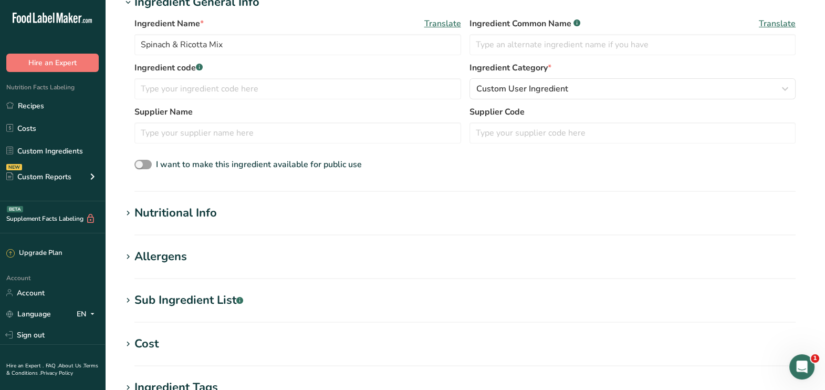
click at [217, 299] on div "Sub Ingredient List .a-a{fill:#347362;}.b-a{fill:#fff;}" at bounding box center [188, 299] width 109 height 17
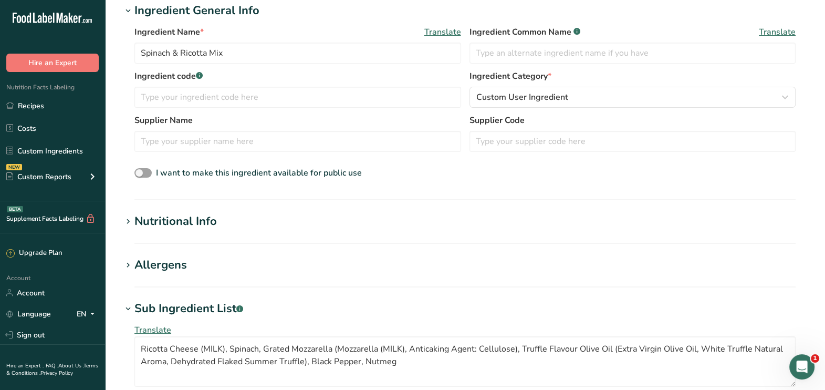
scroll to position [143, 0]
click at [165, 216] on div "Nutritional Info" at bounding box center [175, 222] width 82 height 17
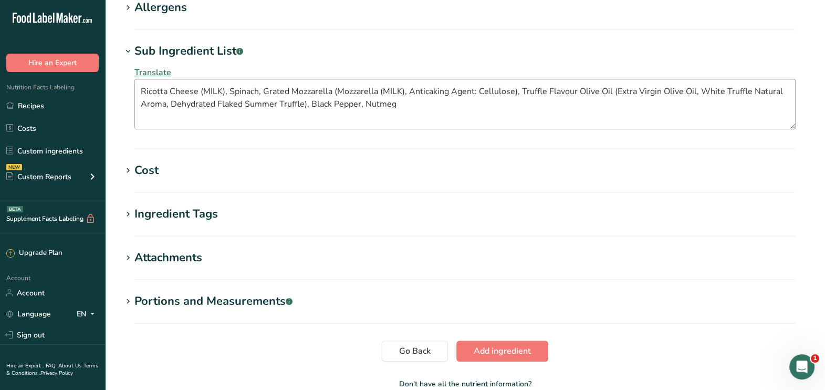
scroll to position [645, 0]
click at [377, 144] on section "Sub Ingredient List .a-a{fill:#347362;}.b-a{fill:#fff;} Translate Ricotta Chees…" at bounding box center [465, 94] width 686 height 107
click at [499, 341] on button "Add ingredient" at bounding box center [502, 349] width 92 height 21
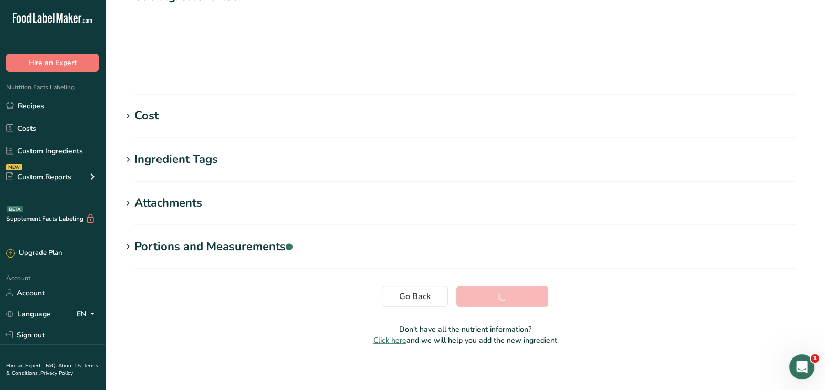
scroll to position [165, 0]
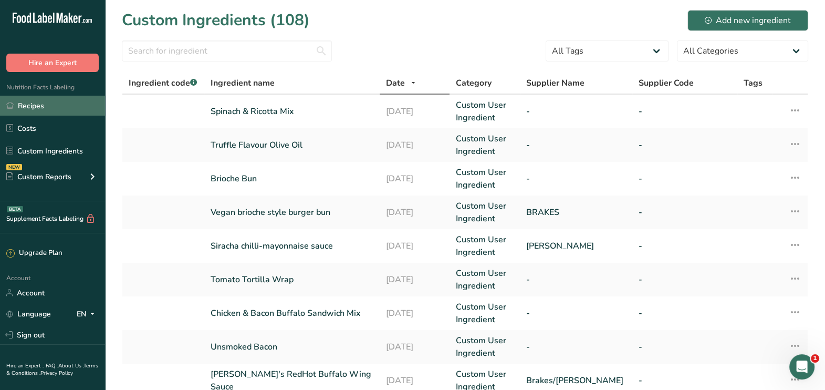
click at [53, 98] on link "Recipes" at bounding box center [52, 106] width 105 height 20
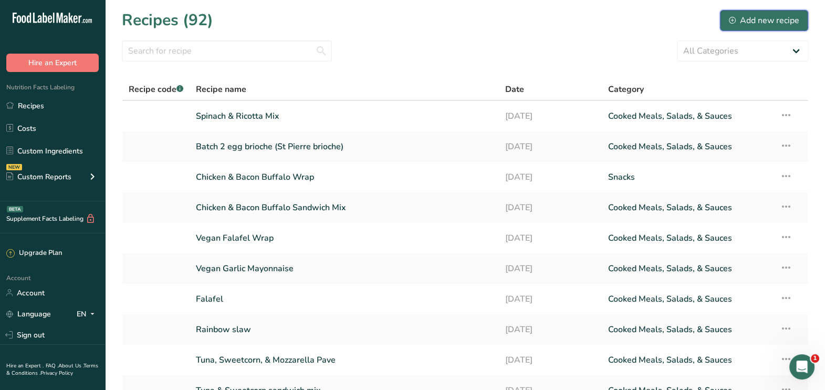
click at [734, 28] on button "Add new recipe" at bounding box center [764, 20] width 88 height 21
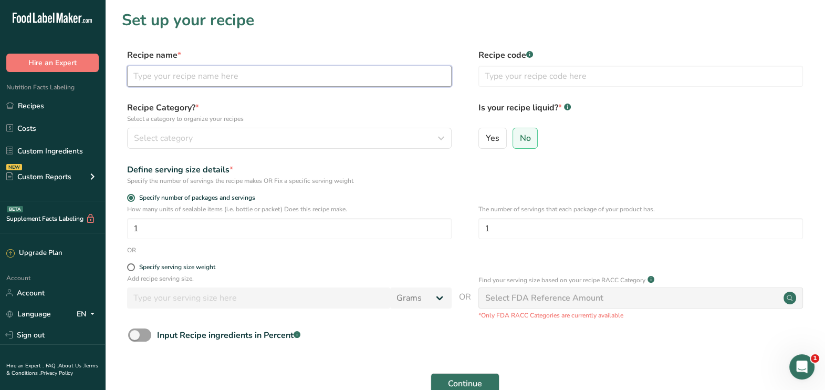
click at [243, 67] on input "text" at bounding box center [289, 76] width 324 height 21
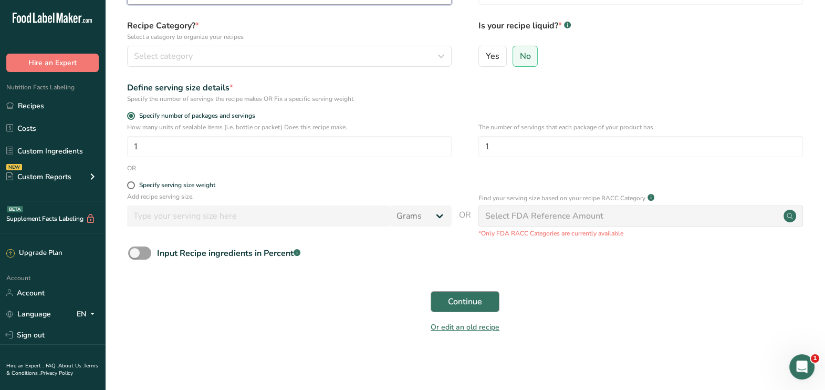
type input "Spinach, Ricotta, Mushroom, Truffle, & Red Pesto Pave"
click at [492, 310] on button "Continue" at bounding box center [464, 301] width 69 height 21
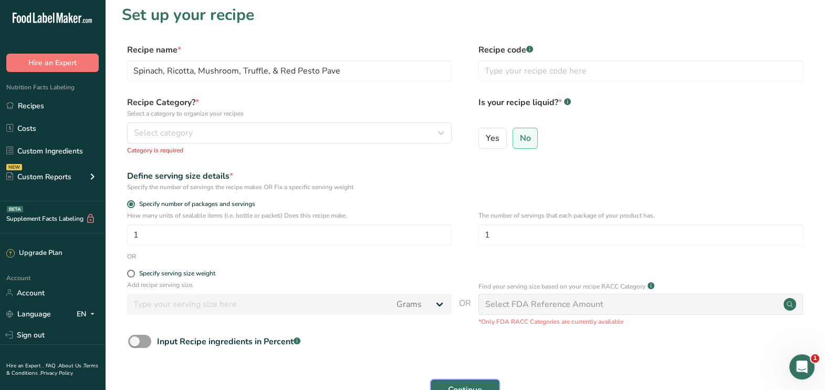
scroll to position [0, 0]
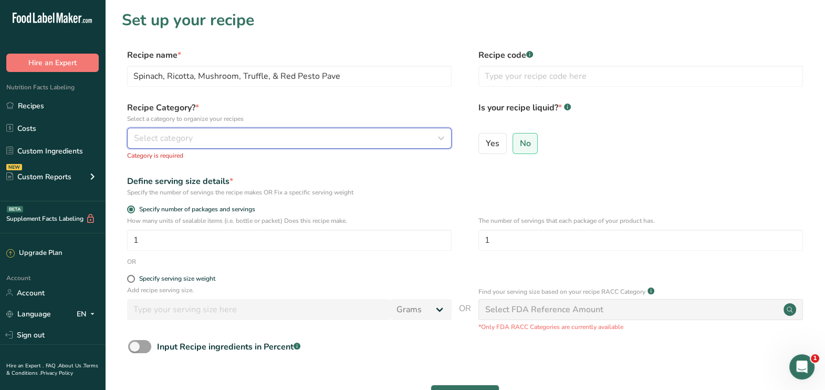
click at [229, 140] on div "Select category" at bounding box center [286, 138] width 304 height 13
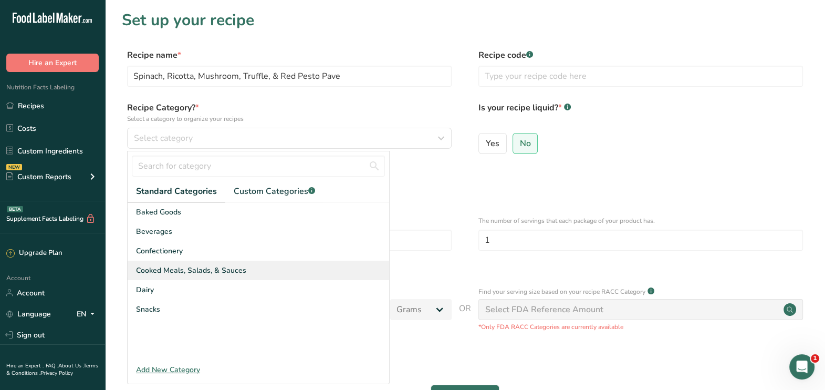
click at [192, 273] on span "Cooked Meals, Salads, & Sauces" at bounding box center [191, 270] width 110 height 11
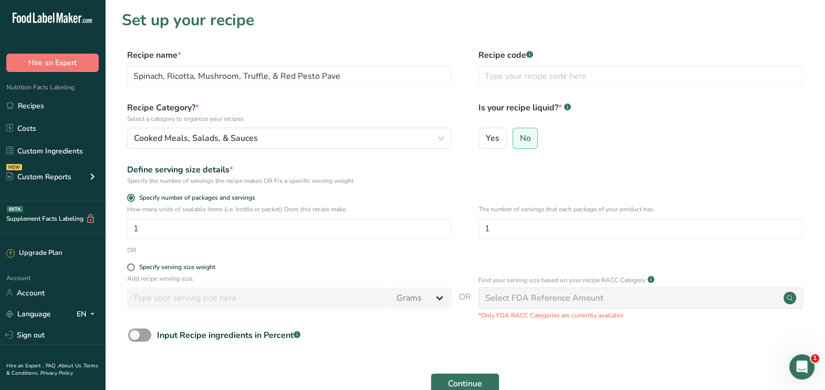
scroll to position [95, 0]
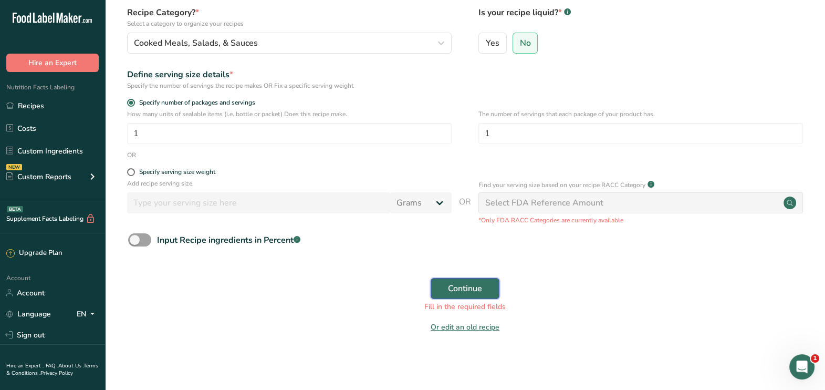
click at [462, 283] on span "Continue" at bounding box center [465, 288] width 34 height 13
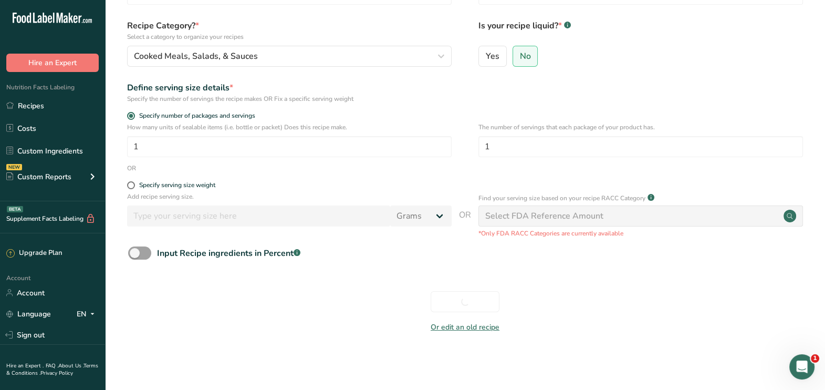
scroll to position [82, 0]
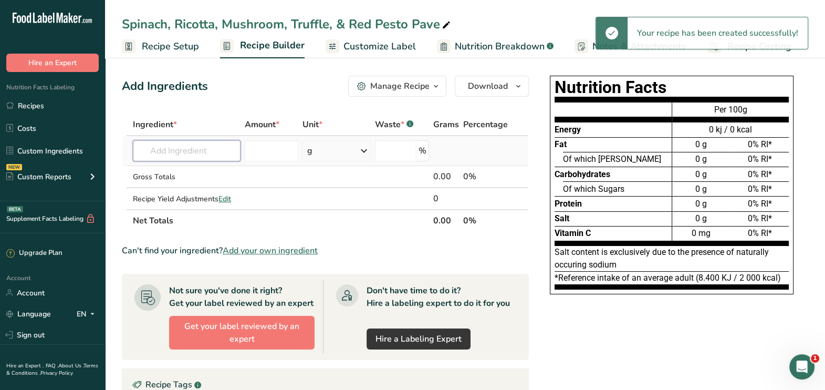
click at [198, 149] on input "text" at bounding box center [187, 150] width 108 height 21
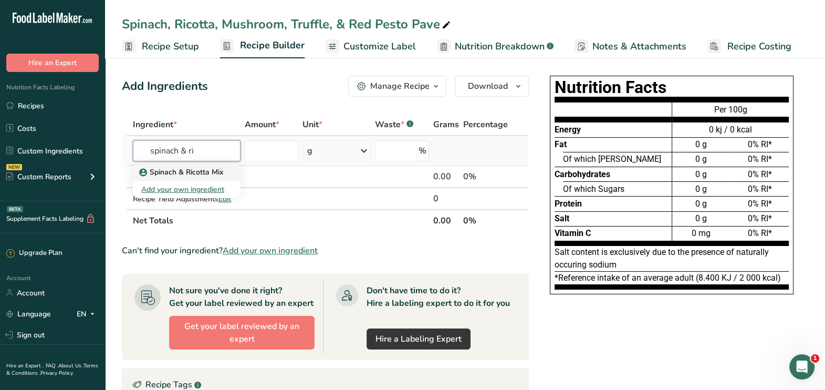
type input "spinach & ri"
click at [191, 168] on p "Spinach & Ricotta Mix" at bounding box center [182, 171] width 82 height 11
type input "Spinach & Ricotta Mix"
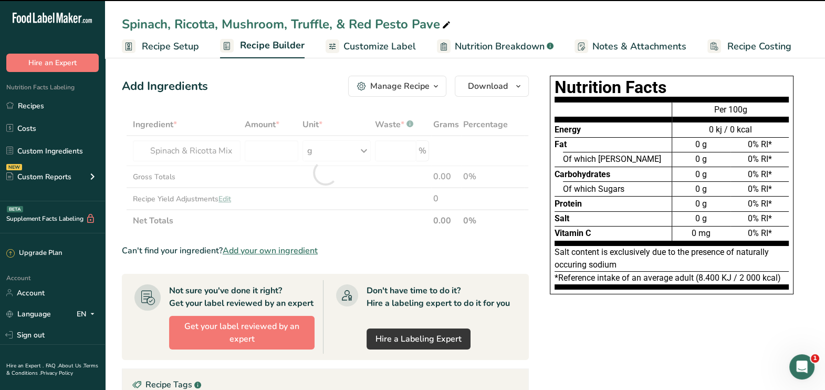
type input "0"
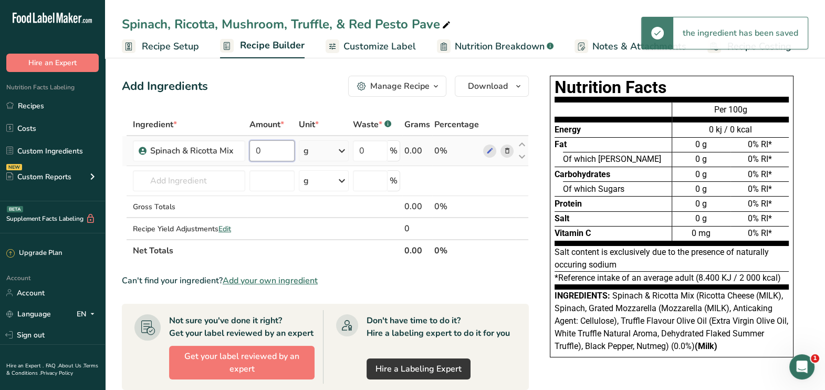
click at [264, 156] on input "0" at bounding box center [272, 150] width 46 height 21
type input "50"
click at [181, 183] on div "Ingredient * Amount * Unit * Waste * .a-a{fill:#347362;}.b-a{fill:#fff;} Grams …" at bounding box center [325, 187] width 407 height 148
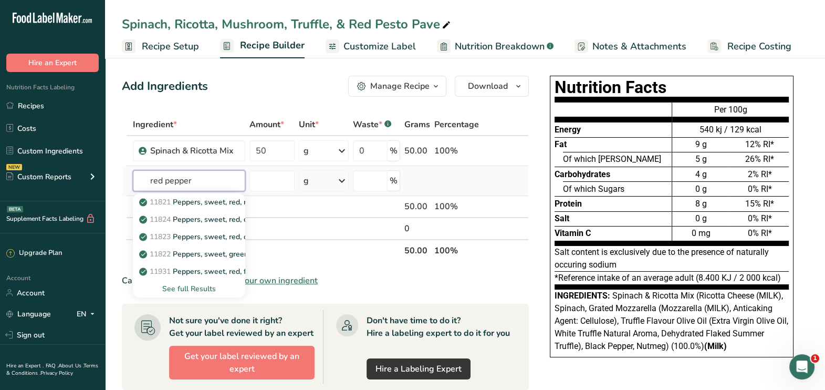
type input "red pepper"
click at [185, 286] on div "See full Results" at bounding box center [189, 288] width 96 height 11
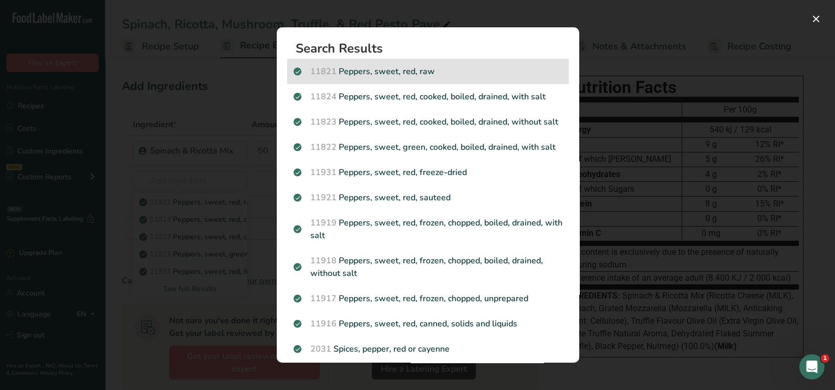
click at [425, 80] on div "11821 Peppers, sweet, red, raw" at bounding box center [427, 71] width 281 height 25
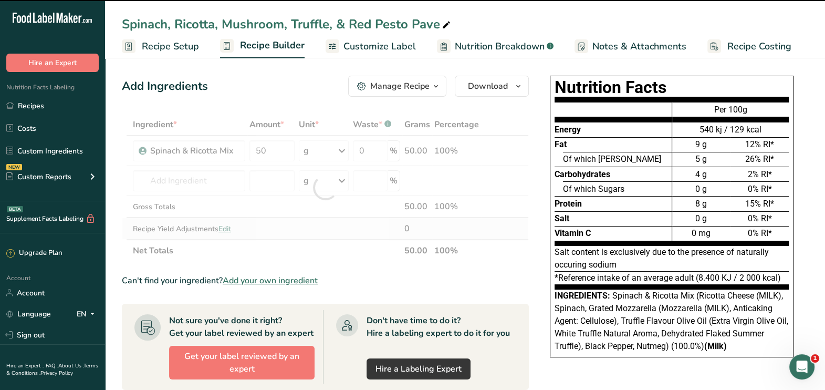
type input "0"
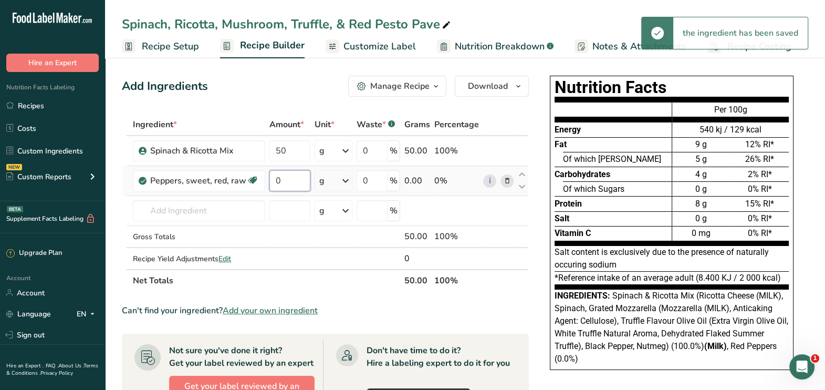
click at [296, 183] on input "0" at bounding box center [289, 180] width 41 height 21
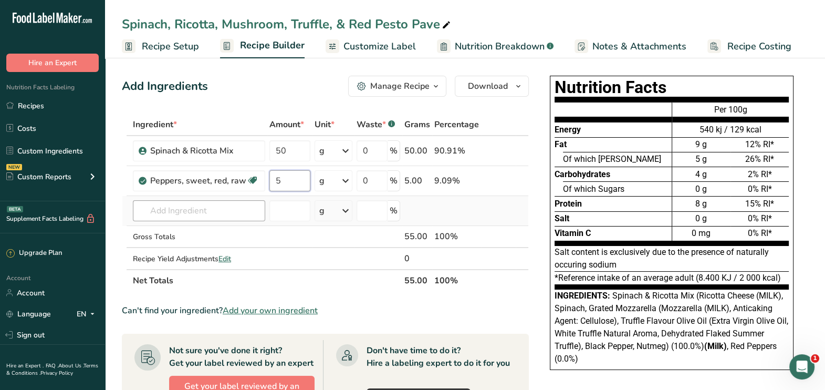
type input "5"
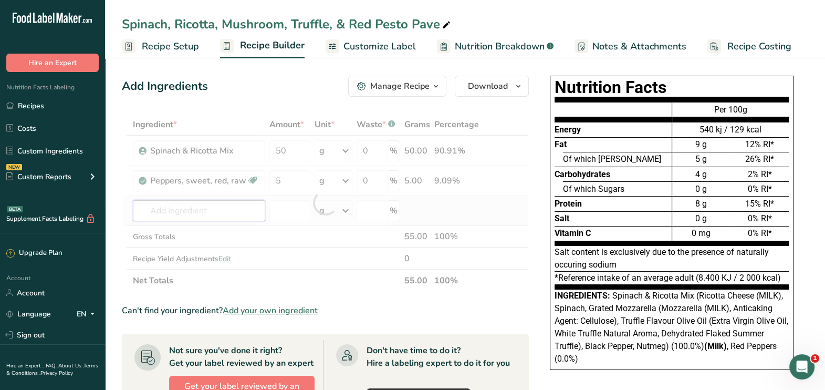
click at [224, 204] on div "Ingredient * Amount * Unit * Waste * .a-a{fill:#347362;}.b-a{fill:#fff;} Grams …" at bounding box center [325, 202] width 407 height 178
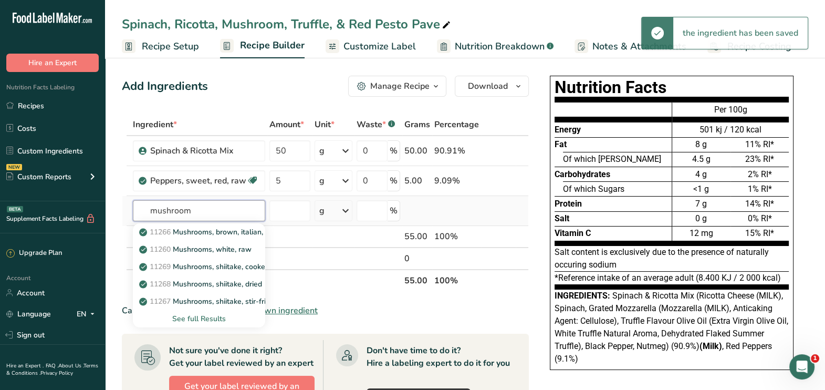
type input "mushroom"
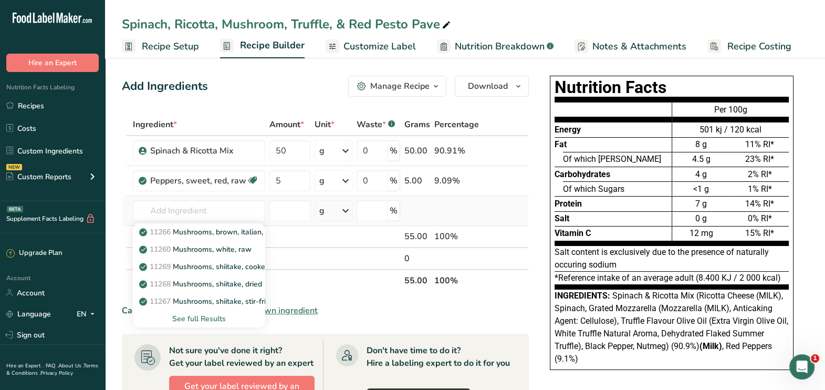
click at [207, 318] on div "See full Results" at bounding box center [198, 318] width 115 height 11
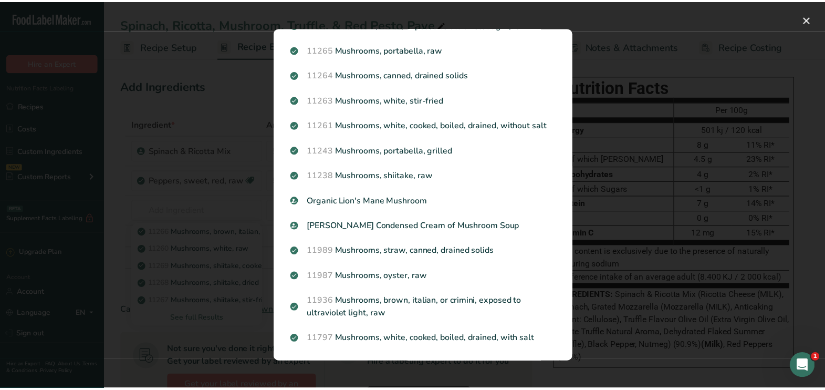
scroll to position [965, 0]
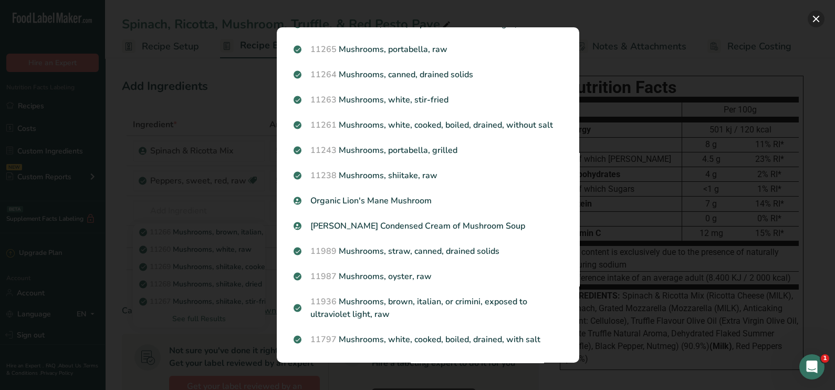
click at [811, 17] on button "Search results modal" at bounding box center [815, 18] width 17 height 17
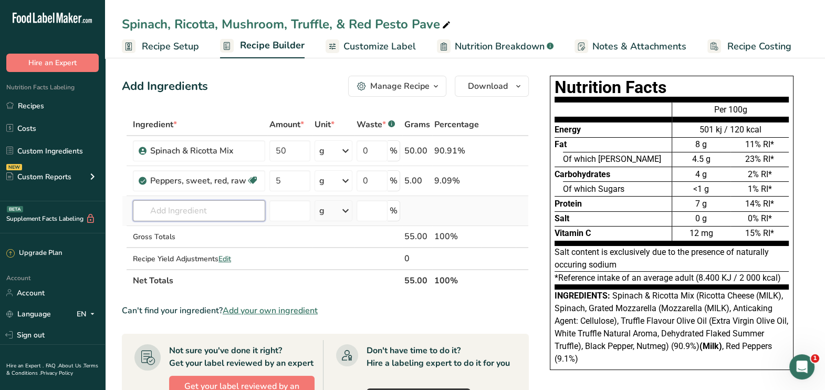
click at [221, 208] on input "text" at bounding box center [199, 210] width 132 height 21
type input "R"
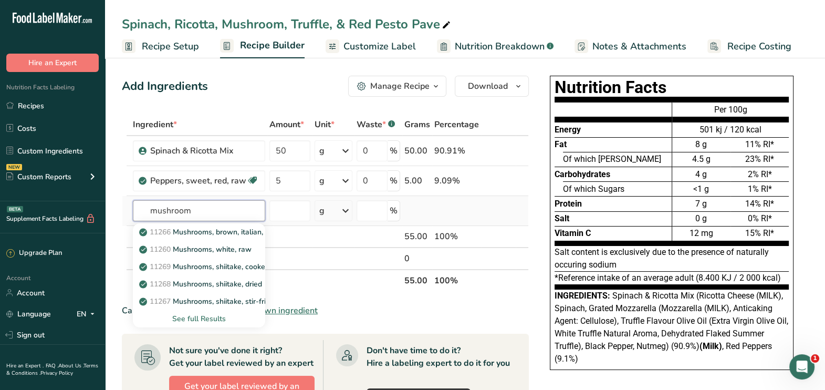
type input "mushroom"
click at [206, 315] on div "See full Results" at bounding box center [198, 318] width 115 height 11
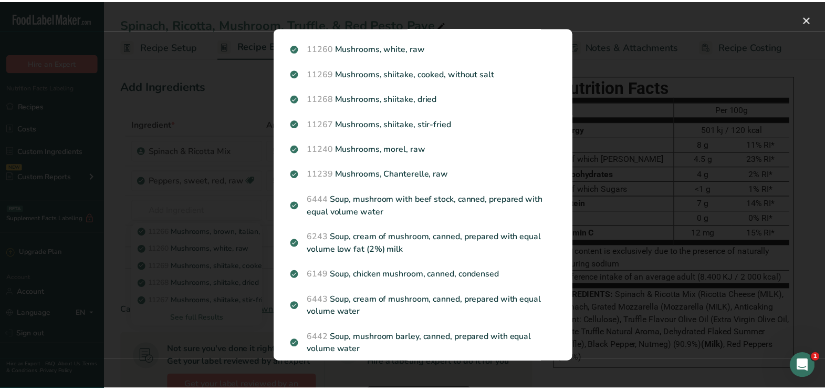
scroll to position [0, 0]
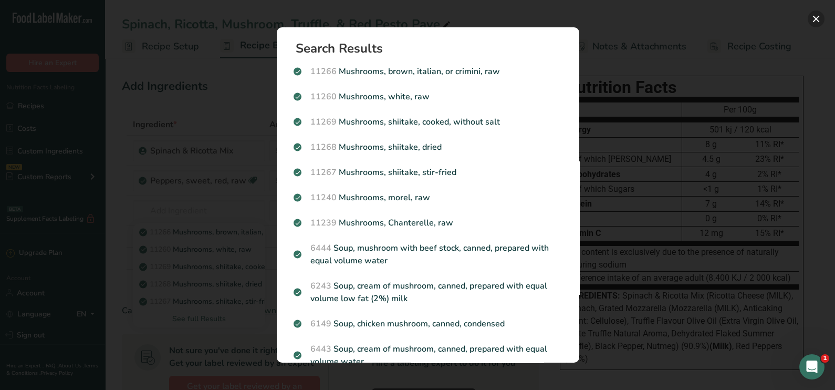
click at [814, 21] on button "Search results modal" at bounding box center [815, 18] width 17 height 17
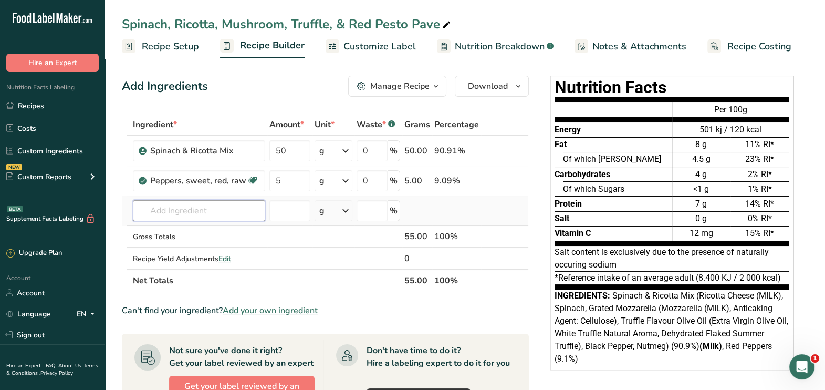
click at [215, 207] on input "text" at bounding box center [199, 210] width 132 height 21
type input "c"
click at [217, 207] on input "text" at bounding box center [199, 210] width 132 height 21
type input "ugiuguigui"
click at [195, 253] on div "Add your own ingredient" at bounding box center [198, 249] width 115 height 11
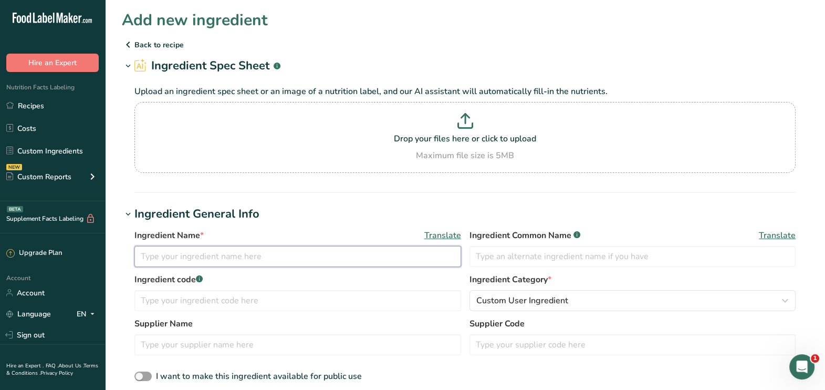
click at [190, 257] on input "text" at bounding box center [297, 256] width 327 height 21
type input "C"
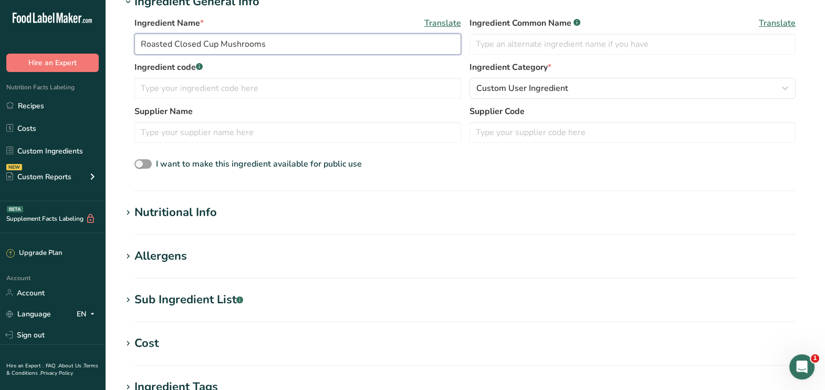
scroll to position [213, 0]
type input "Roasted Closed Cup Mushrooms"
click at [179, 290] on div "Sub Ingredient List .a-a{fill:#347362;}.b-a{fill:#fff;}" at bounding box center [188, 298] width 109 height 17
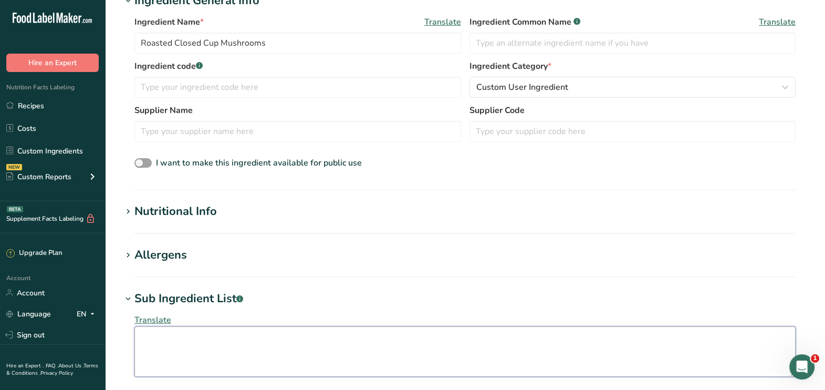
click at [159, 345] on textarea at bounding box center [464, 351] width 661 height 50
type textarea "Mushrooms, Rapeseed Oil, Black Pepper"
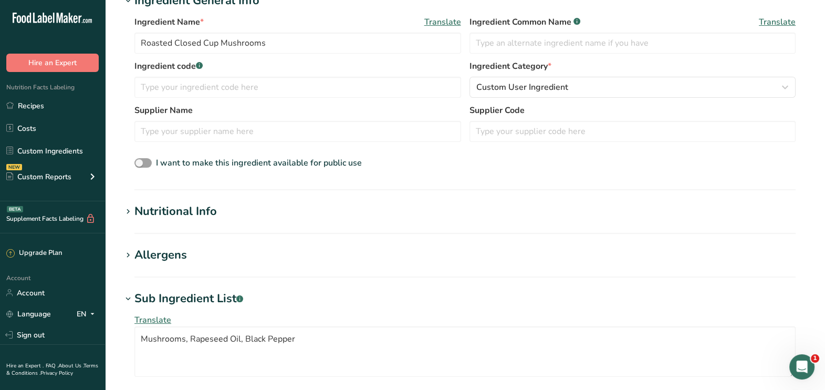
click at [195, 215] on div "Nutritional Info" at bounding box center [175, 211] width 82 height 17
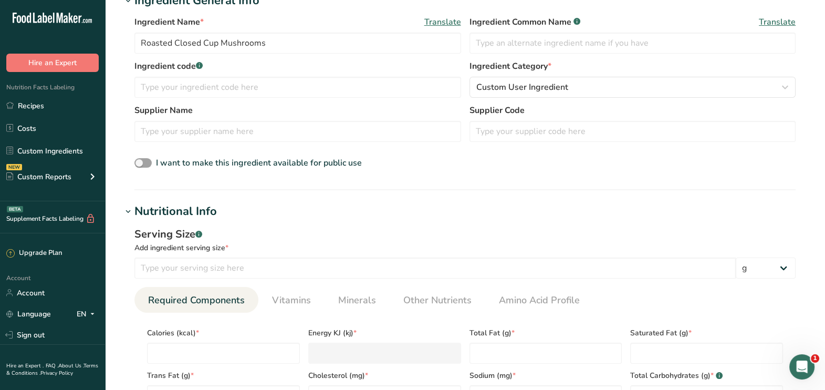
scroll to position [229, 0]
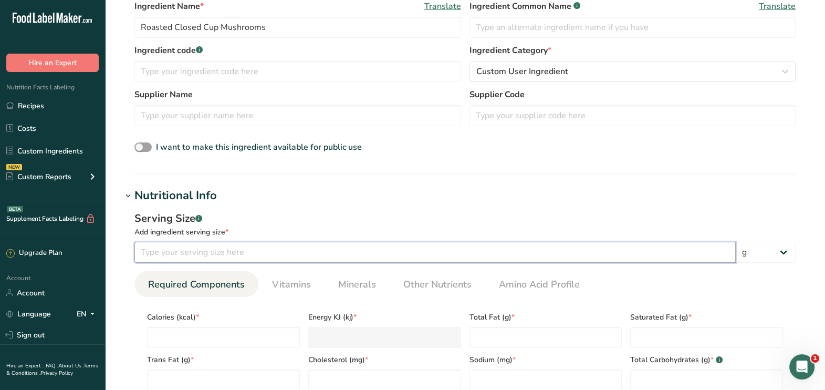
click at [186, 247] on input "number" at bounding box center [434, 251] width 601 height 21
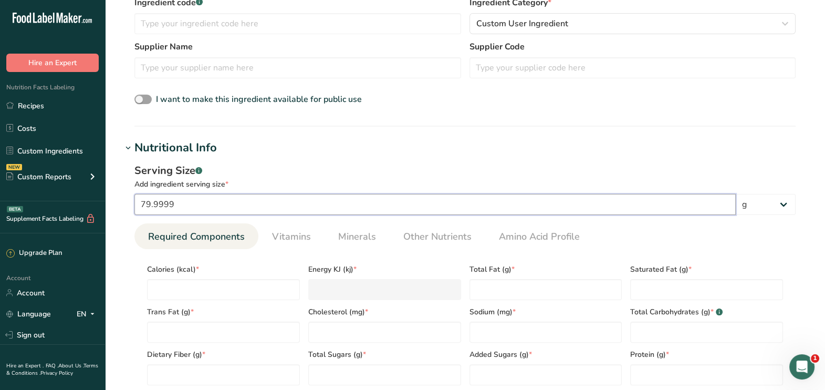
scroll to position [280, 0]
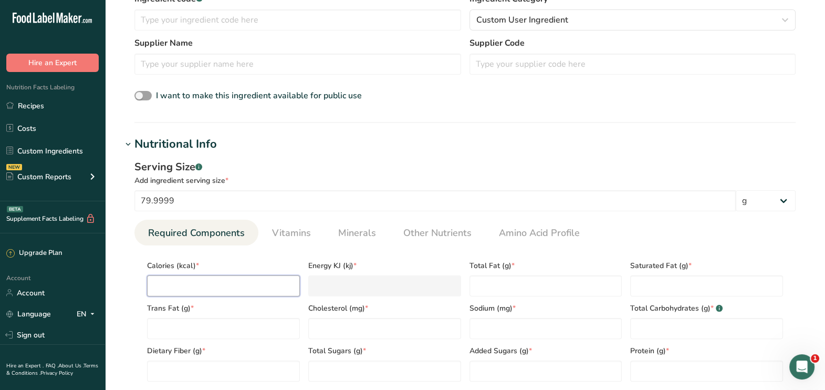
click at [186, 291] on input "number" at bounding box center [223, 285] width 153 height 21
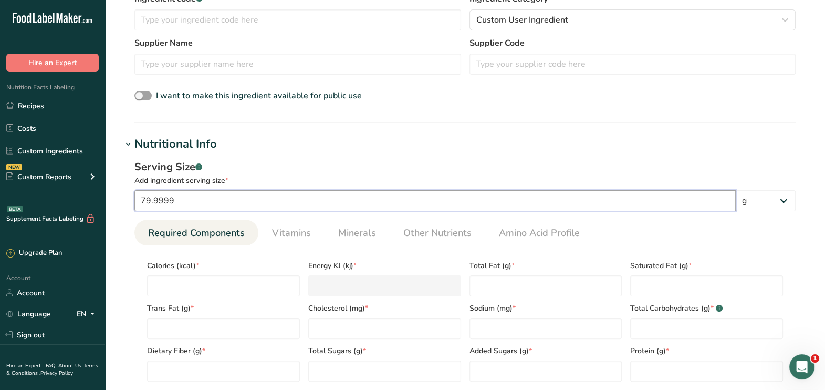
click at [199, 206] on input "79.9999" at bounding box center [434, 200] width 601 height 21
type input "7"
type input "100"
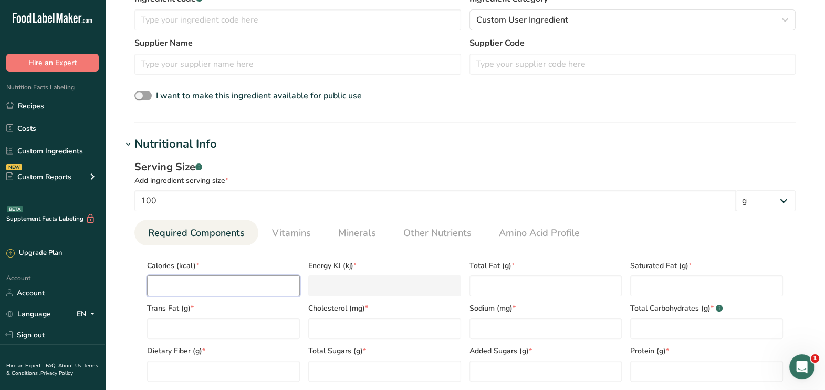
click at [192, 283] on input "number" at bounding box center [223, 285] width 153 height 21
type input "5"
type KJ "20.9"
type input "50"
type KJ "209.2"
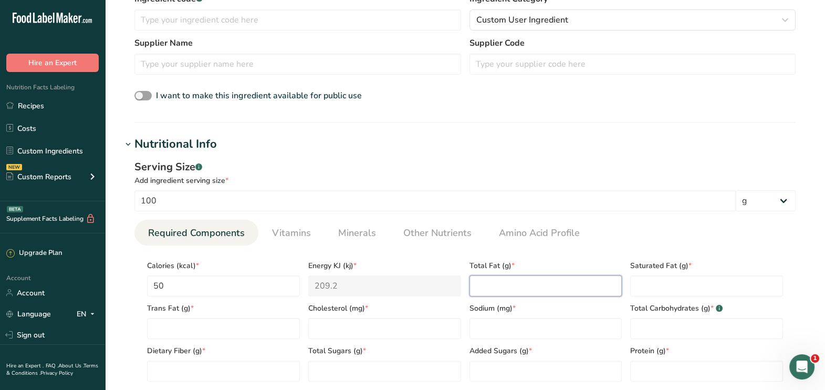
click at [525, 286] on Fat "number" at bounding box center [545, 285] width 153 height 21
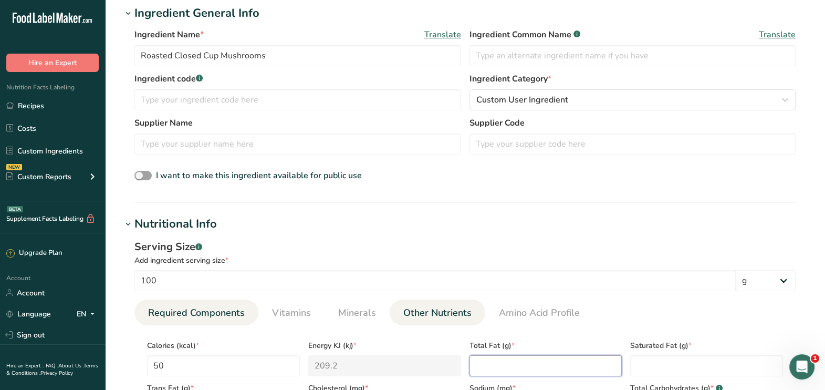
scroll to position [230, 0]
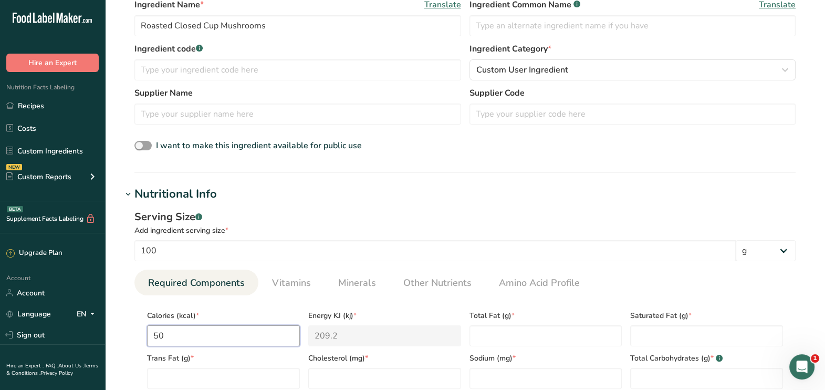
click at [241, 341] on input "50" at bounding box center [223, 335] width 153 height 21
type input "5"
type KJ "20.9"
type input "0"
type KJ "0"
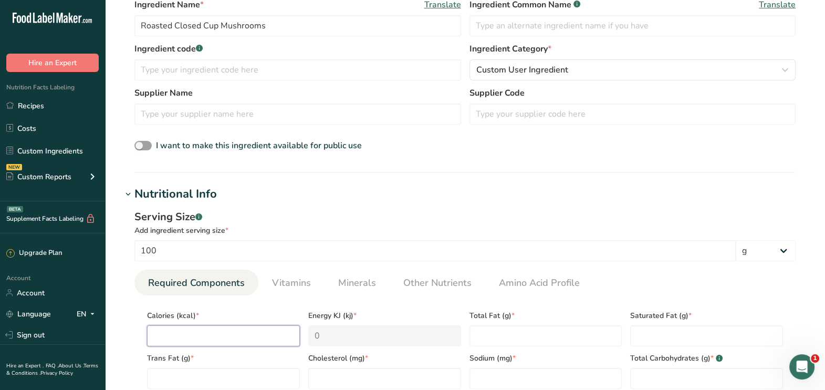
type input "8"
type KJ "33.5"
type input "8"
click at [508, 341] on Fat "number" at bounding box center [545, 335] width 153 height 21
type Fat "0.2"
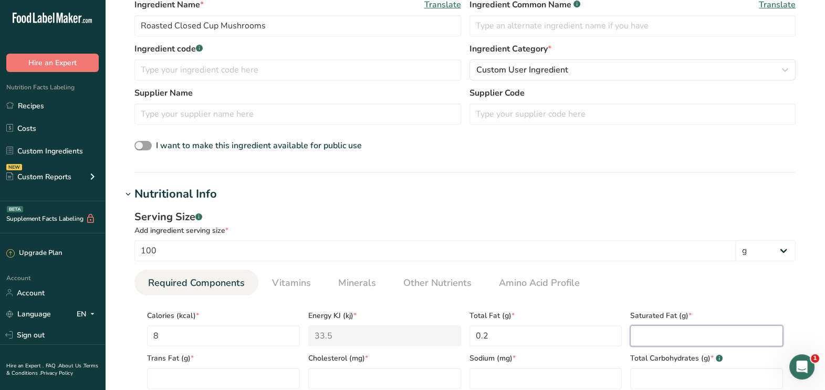
click at [672, 332] on Fat "number" at bounding box center [706, 335] width 153 height 21
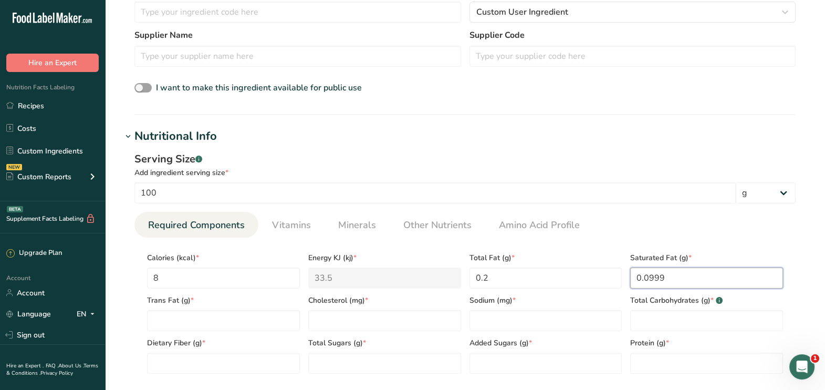
scroll to position [295, 0]
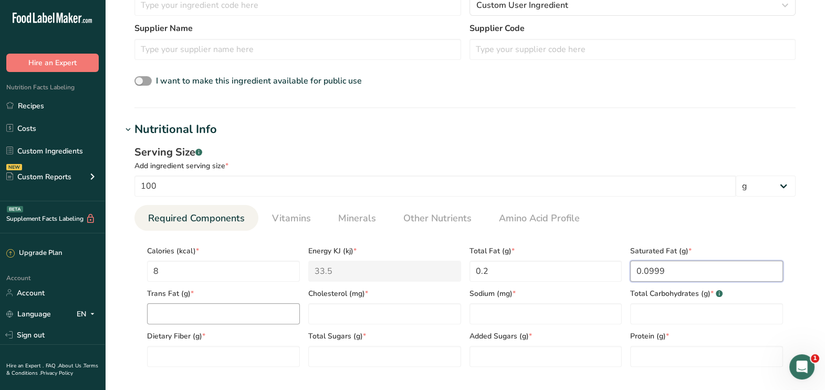
type Fat "0.0999"
click at [264, 303] on Fat "number" at bounding box center [223, 313] width 153 height 21
type Fat "0"
click at [351, 315] on input "number" at bounding box center [384, 313] width 153 height 21
type input "0"
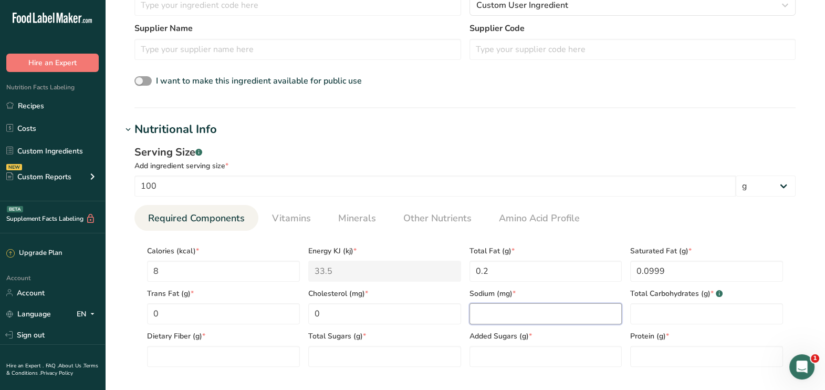
click at [597, 309] on input "number" at bounding box center [545, 313] width 153 height 21
type input "0.1"
click at [650, 309] on Carbohydrates "number" at bounding box center [706, 313] width 153 height 21
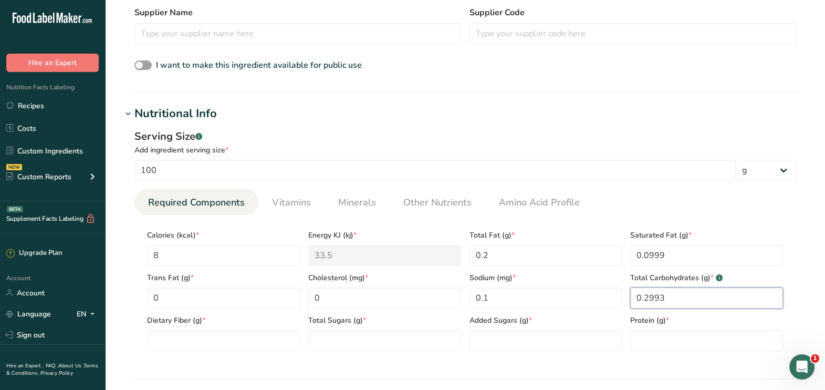
scroll to position [320, 0]
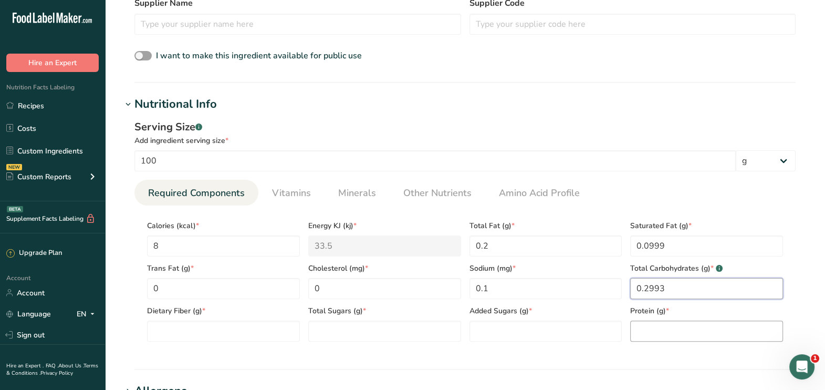
type Carbohydrates "0.2993"
click at [643, 324] on input "number" at bounding box center [706, 330] width 153 height 21
type input "1"
click at [548, 336] on Sugars "number" at bounding box center [545, 330] width 153 height 21
type Sugars "0"
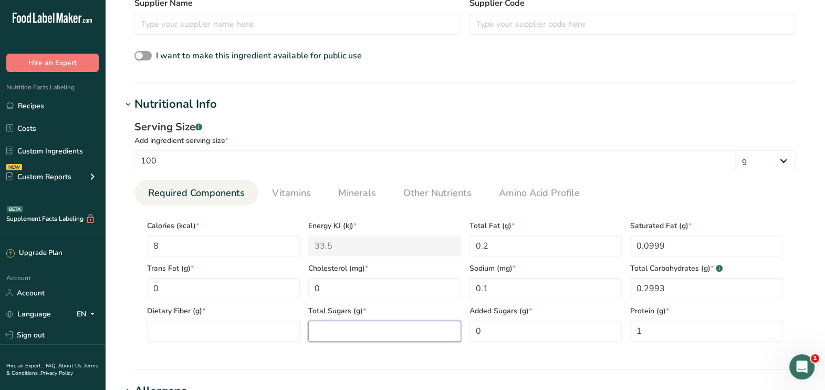
click at [430, 321] on Sugars "number" at bounding box center [384, 330] width 153 height 21
type Sugars "0.3"
click at [278, 338] on Fiber "number" at bounding box center [223, 330] width 153 height 21
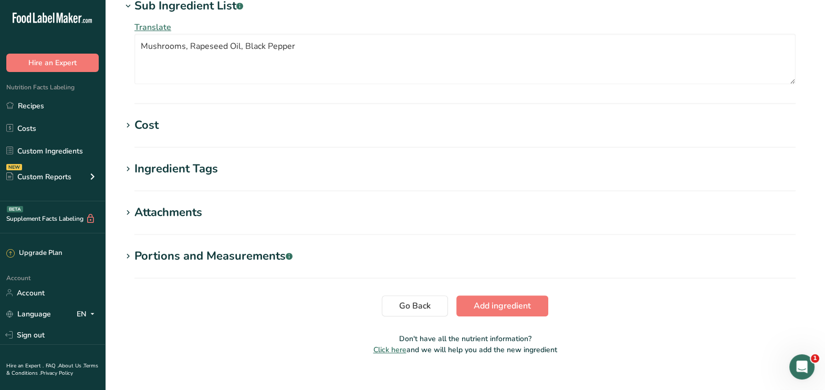
scroll to position [753, 0]
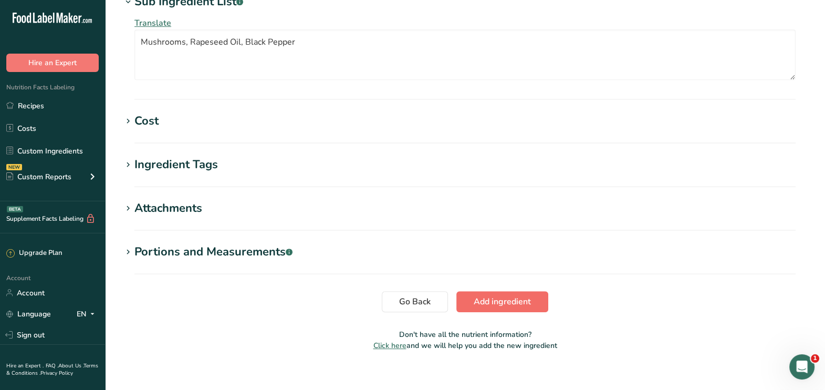
type Fiber "0.7001"
click at [462, 292] on button "Add ingredient" at bounding box center [502, 301] width 92 height 21
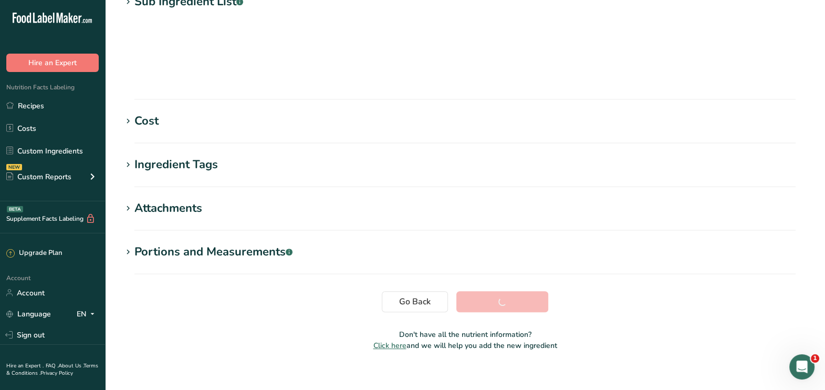
scroll to position [174, 0]
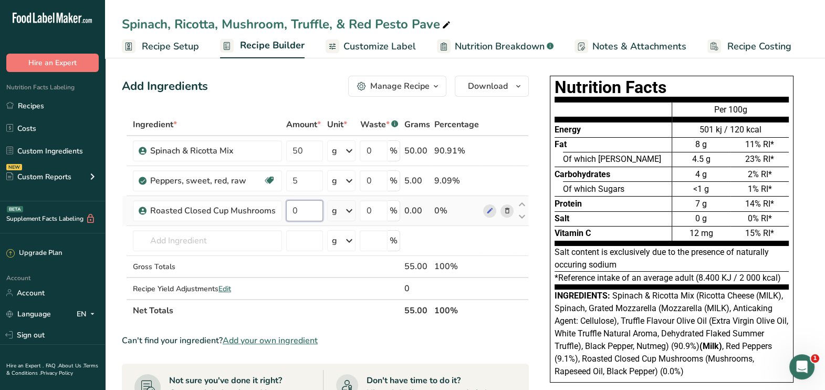
click at [312, 205] on input "0" at bounding box center [304, 210] width 37 height 21
type input "15"
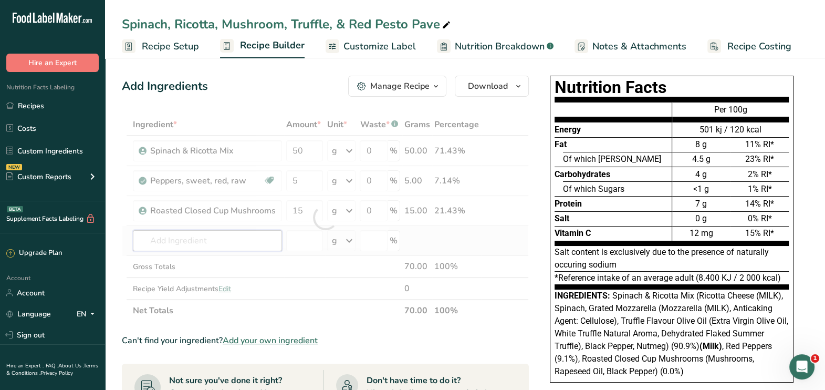
click at [228, 247] on div "Ingredient * Amount * Unit * Waste * .a-a{fill:#347362;}.b-a{fill:#fff;} Grams …" at bounding box center [325, 217] width 407 height 208
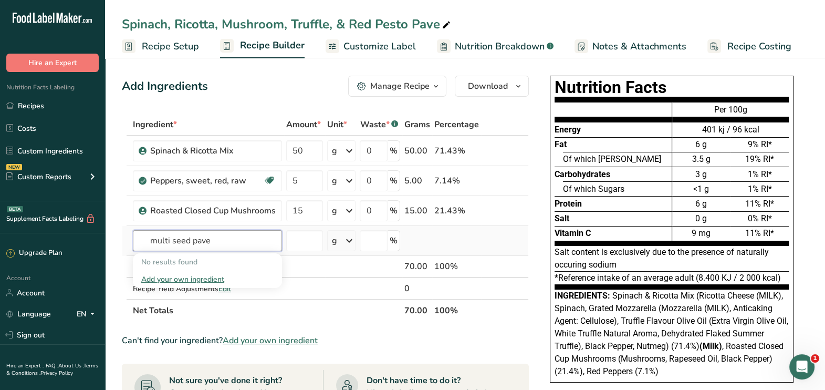
click at [189, 236] on input "multi seed pave" at bounding box center [207, 240] width 149 height 21
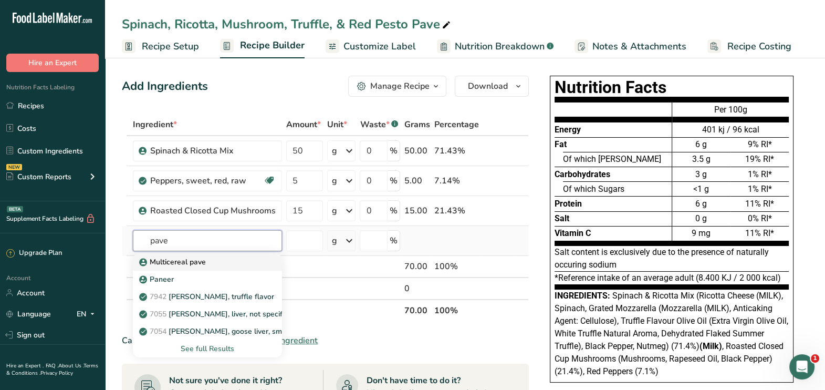
type input "pave"
click at [166, 261] on p "Multicereal pave" at bounding box center [173, 261] width 65 height 11
type input "Multicereal pave"
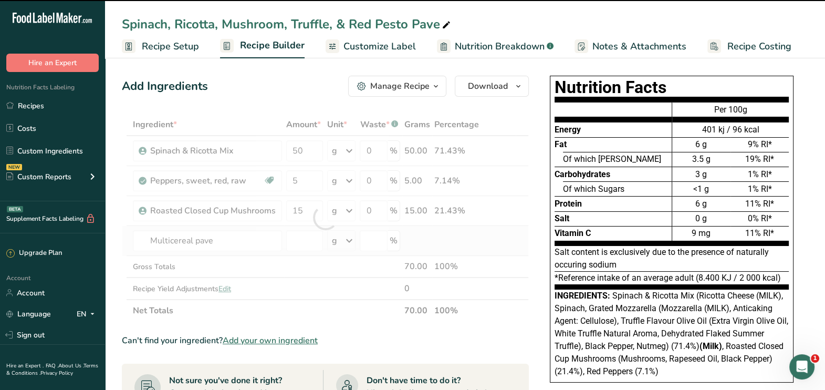
type input "0"
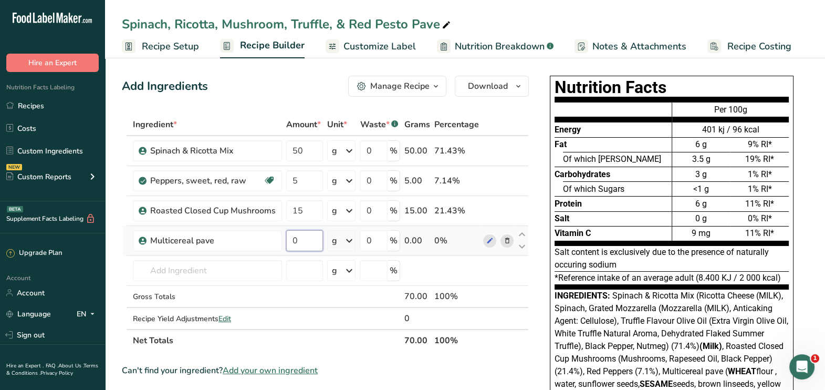
click at [319, 240] on input "0" at bounding box center [304, 240] width 37 height 21
type input "110"
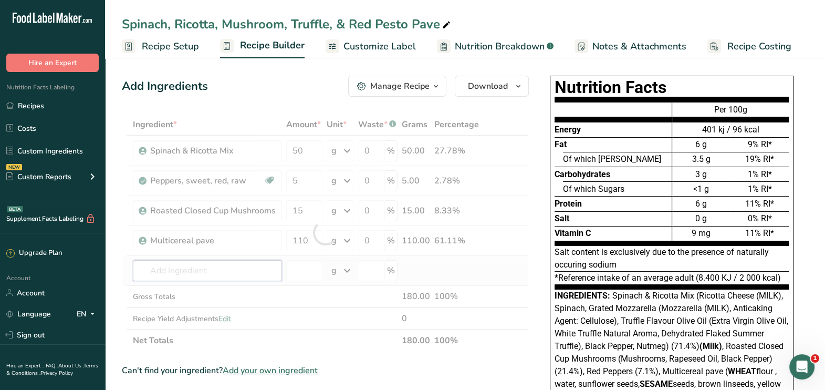
click at [194, 262] on div "Ingredient * Amount * Unit * Waste * .a-a{fill:#347362;}.b-a{fill:#fff;} Grams …" at bounding box center [325, 232] width 407 height 238
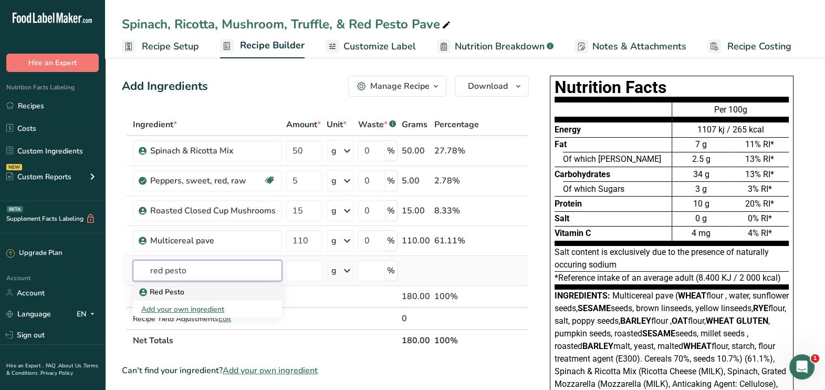
type input "red pesto"
click at [192, 289] on div "Red Pesto" at bounding box center [198, 291] width 115 height 11
type input "Red Pesto"
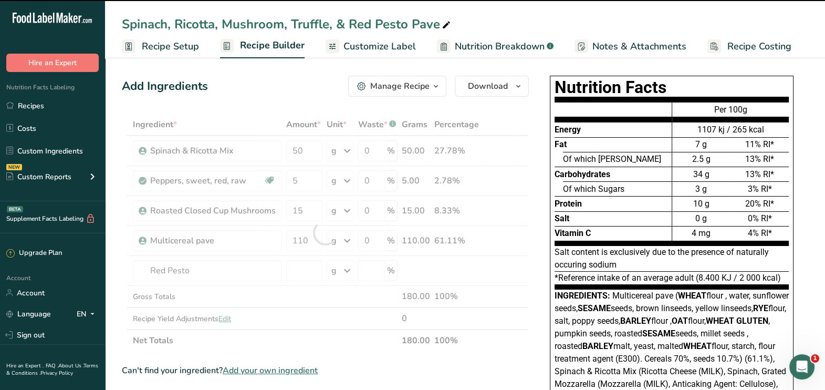
type input "0"
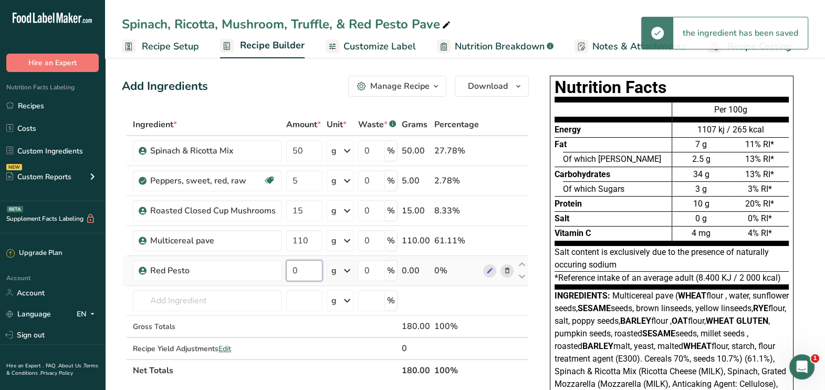
click at [307, 272] on input "0" at bounding box center [304, 270] width 36 height 21
type input "10"
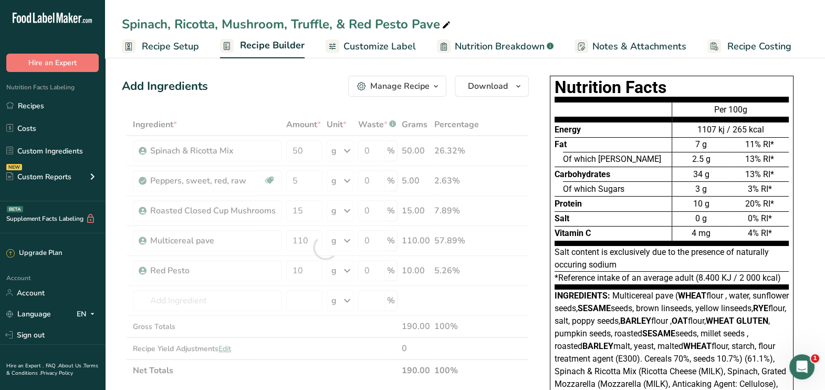
click at [536, 133] on div "Nutrition Facts Energy Fat Of which Saturates Carbohydrates Of which Sugars Pro…" at bounding box center [671, 315] width 273 height 489
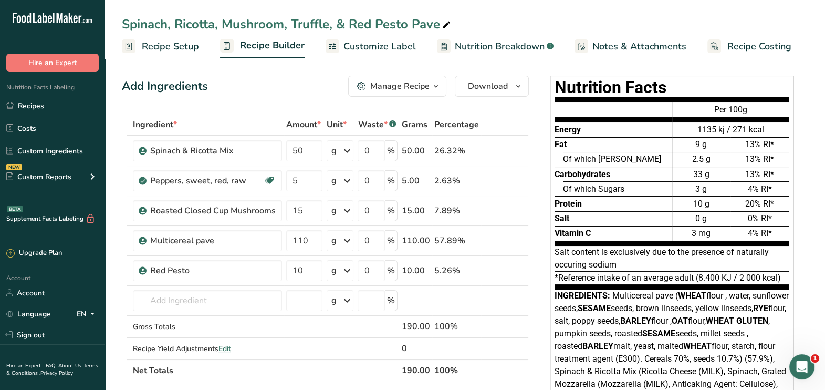
click at [408, 37] on link "Customize Label" at bounding box center [370, 47] width 90 height 24
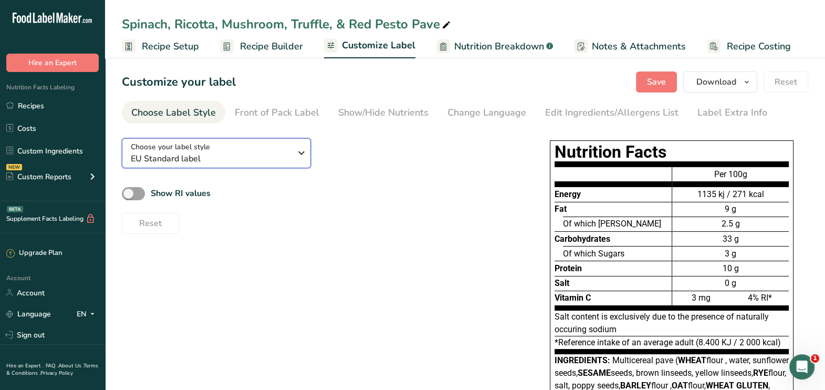
click at [272, 142] on div "Choose your label style EU Standard label" at bounding box center [211, 153] width 160 height 24
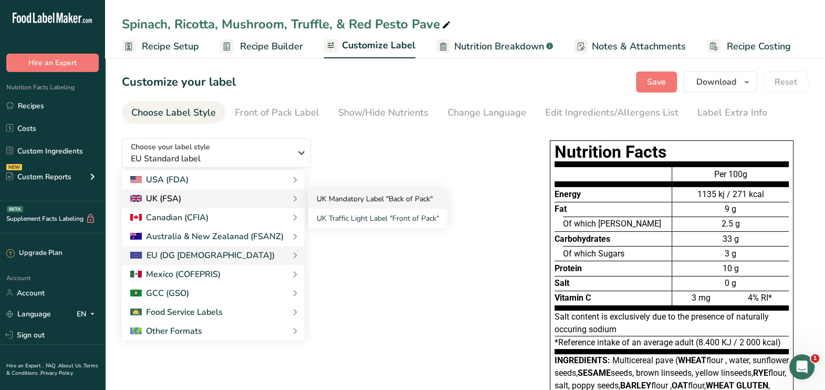
click at [329, 201] on link "UK Mandatory Label "Back of Pack"" at bounding box center [377, 198] width 139 height 19
checkbox input "true"
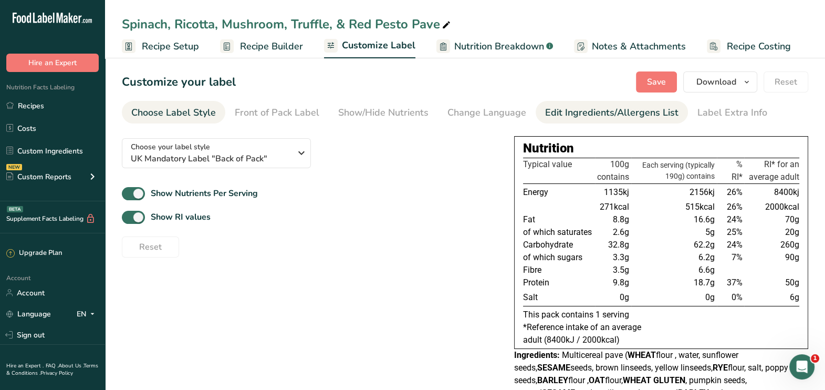
click at [583, 101] on link "Edit Ingredients/Allergens List" at bounding box center [611, 113] width 133 height 24
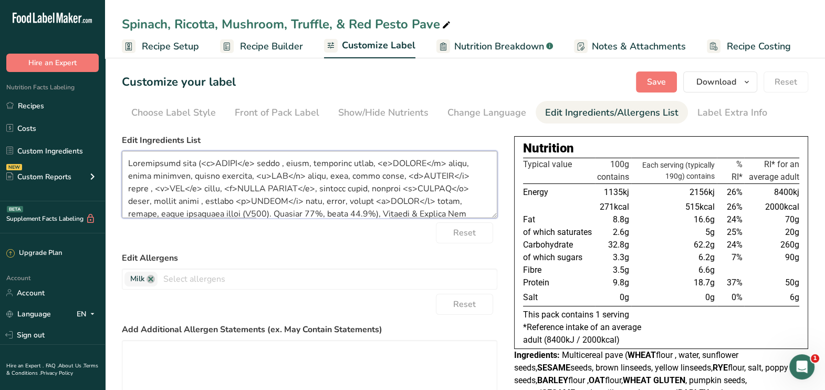
click at [177, 166] on textarea at bounding box center [309, 184] width 375 height 67
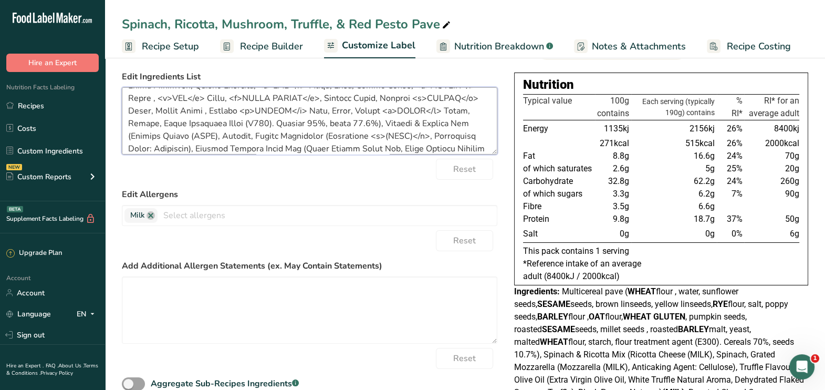
scroll to position [61, 0]
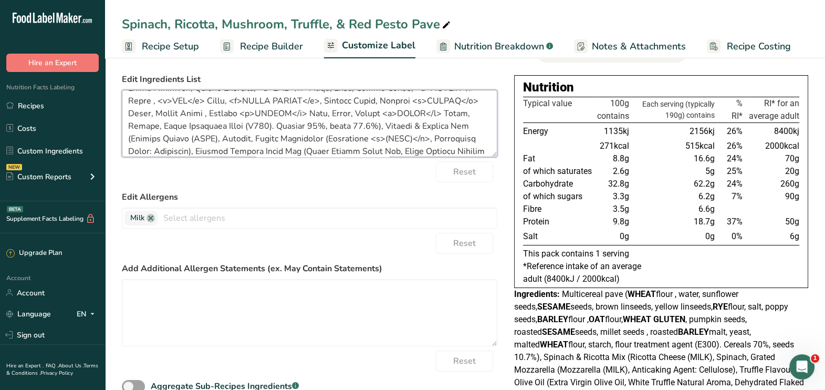
click at [271, 135] on textarea at bounding box center [309, 123] width 375 height 67
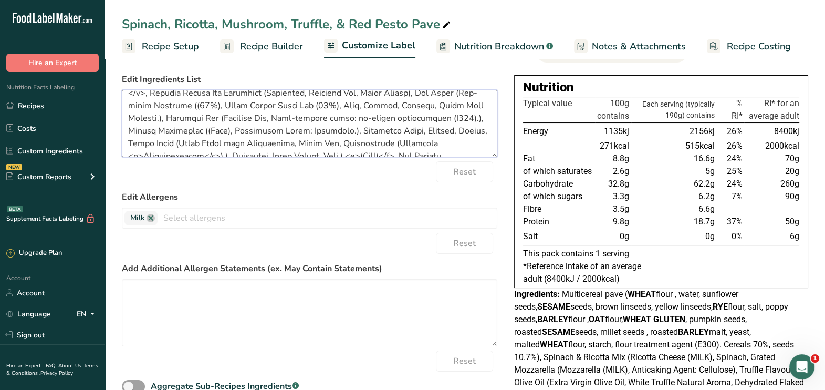
scroll to position [0, 0]
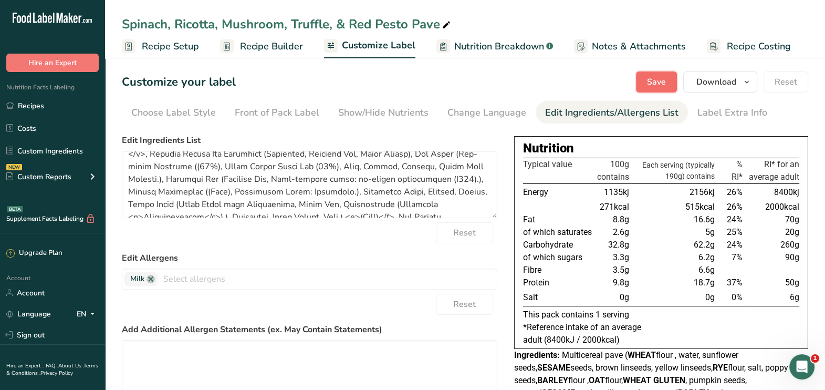
click at [650, 86] on span "Save" at bounding box center [656, 82] width 19 height 13
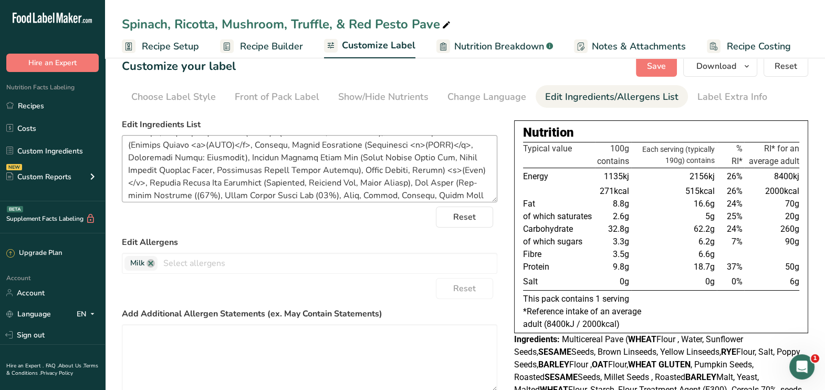
scroll to position [67, 0]
click at [247, 178] on textarea at bounding box center [309, 168] width 375 height 67
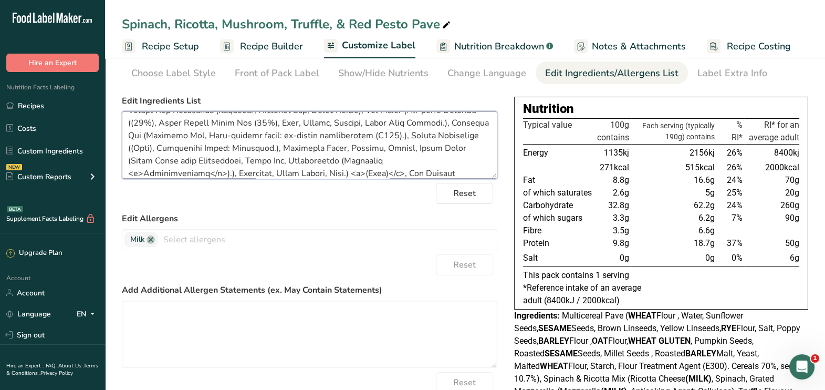
scroll to position [122, 0]
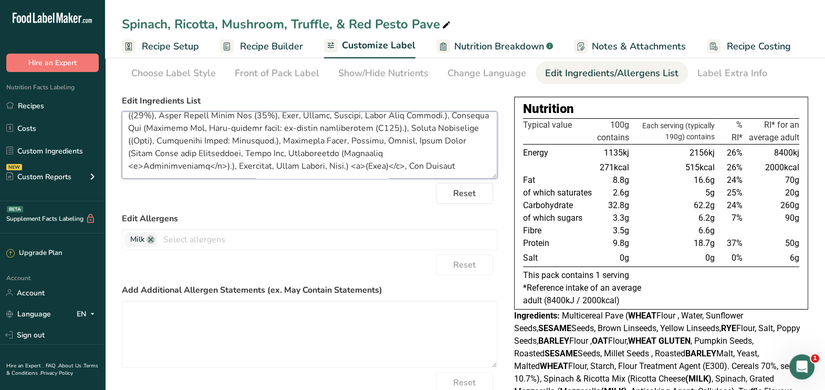
click at [285, 138] on textarea at bounding box center [309, 144] width 375 height 67
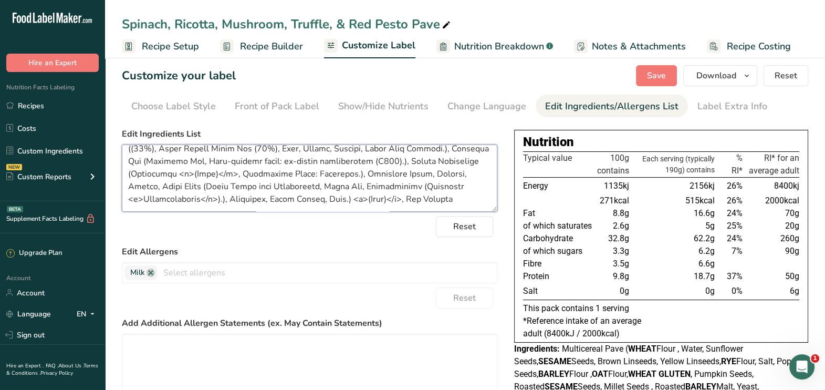
scroll to position [8, 0]
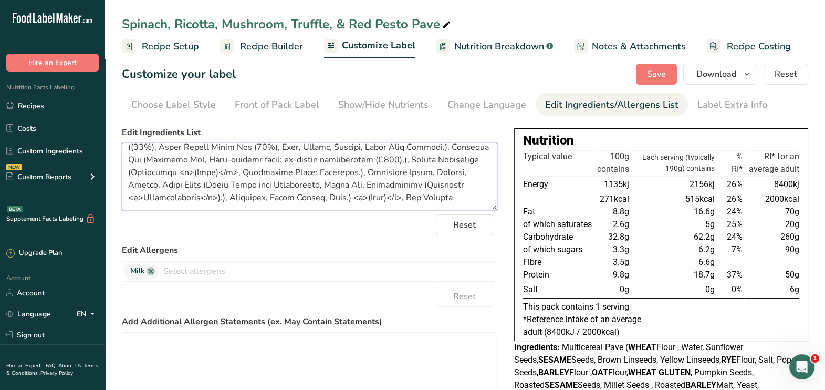
click at [360, 171] on textarea at bounding box center [309, 176] width 375 height 67
click at [649, 77] on span "Save" at bounding box center [656, 74] width 19 height 13
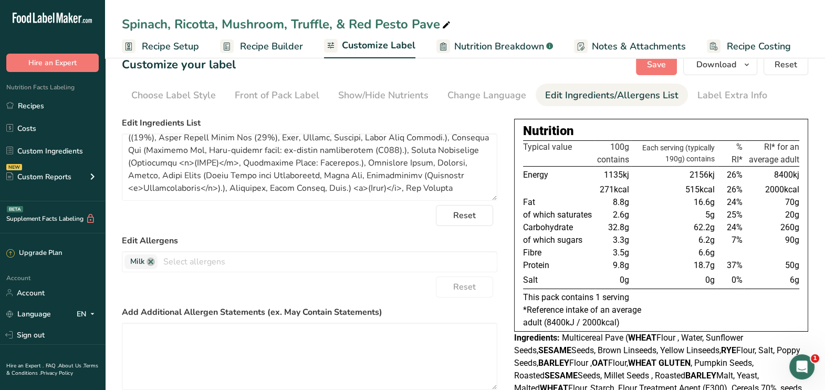
scroll to position [133, 0]
click at [334, 173] on textarea at bounding box center [309, 166] width 375 height 67
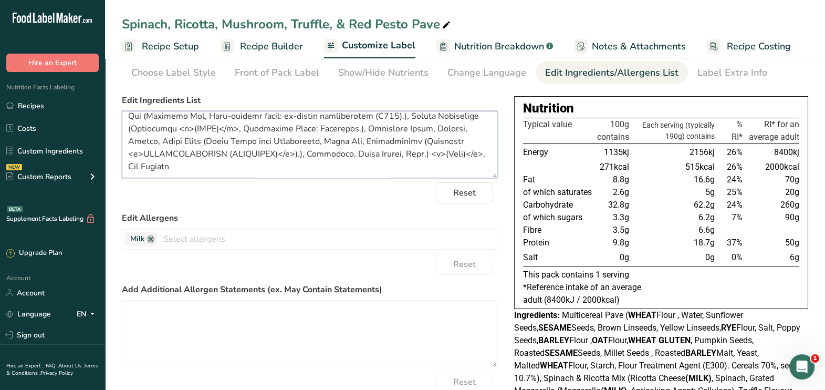
scroll to position [40, 0]
click at [255, 164] on textarea at bounding box center [309, 143] width 375 height 67
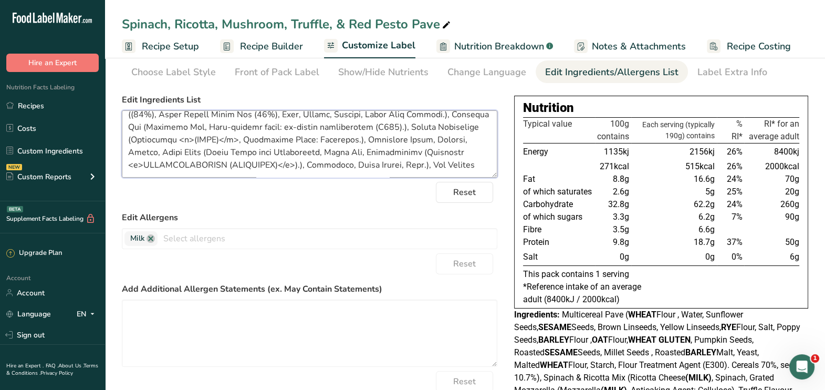
click at [472, 154] on textarea at bounding box center [309, 143] width 375 height 67
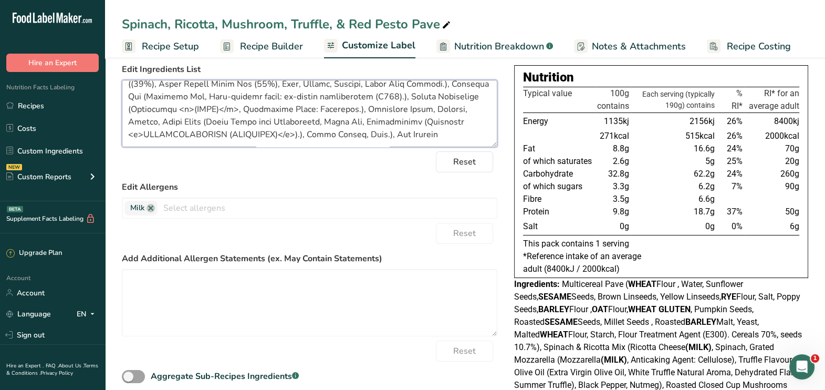
scroll to position [0, 0]
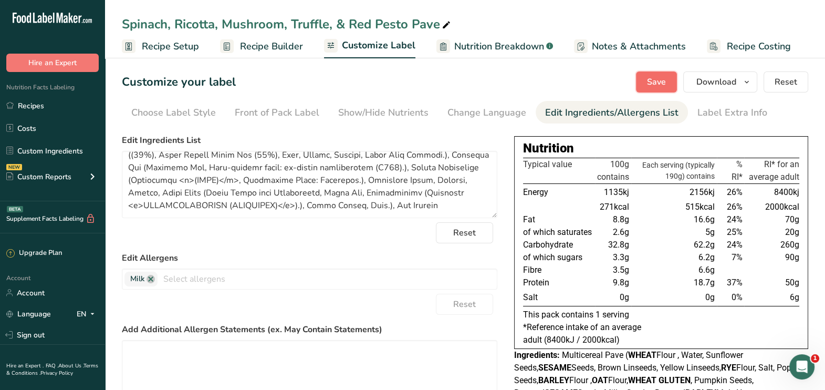
click at [654, 79] on span "Save" at bounding box center [656, 82] width 19 height 13
click at [430, 190] on textarea at bounding box center [309, 184] width 375 height 67
click at [650, 79] on span "Save" at bounding box center [656, 82] width 19 height 13
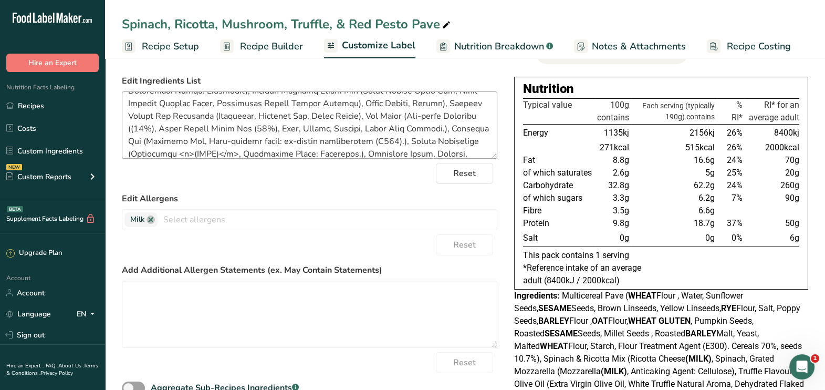
scroll to position [89, 0]
click at [417, 128] on textarea at bounding box center [309, 124] width 375 height 67
click at [307, 128] on textarea at bounding box center [309, 124] width 375 height 67
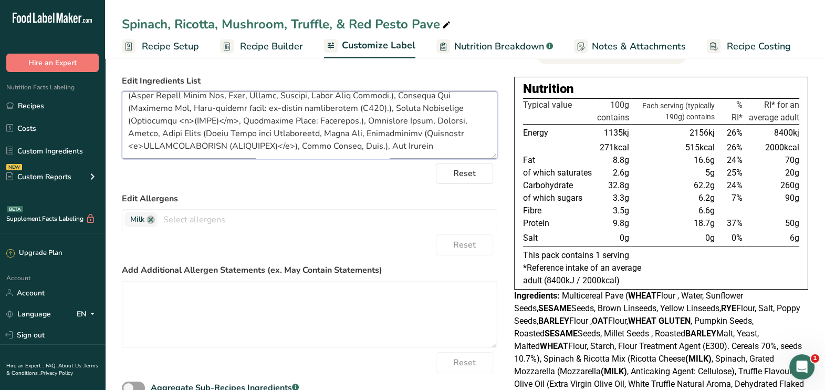
scroll to position [0, 0]
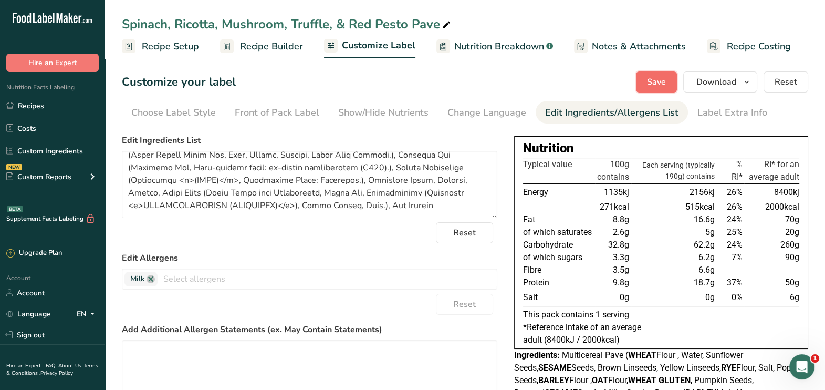
click at [666, 79] on span "Save" at bounding box center [656, 82] width 19 height 13
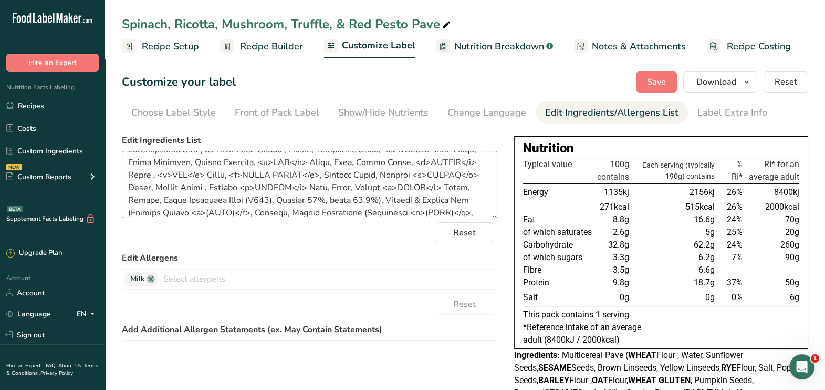
scroll to position [15, 0]
click at [411, 198] on textarea at bounding box center [309, 184] width 375 height 67
click at [443, 195] on textarea at bounding box center [309, 184] width 375 height 67
type textarea "Multicereal Pave (<b>WHEAT</b> Flour , Water, Sunflower Seeds, <b>SESAME</b> Se…"
click at [655, 73] on button "Save" at bounding box center [656, 81] width 41 height 21
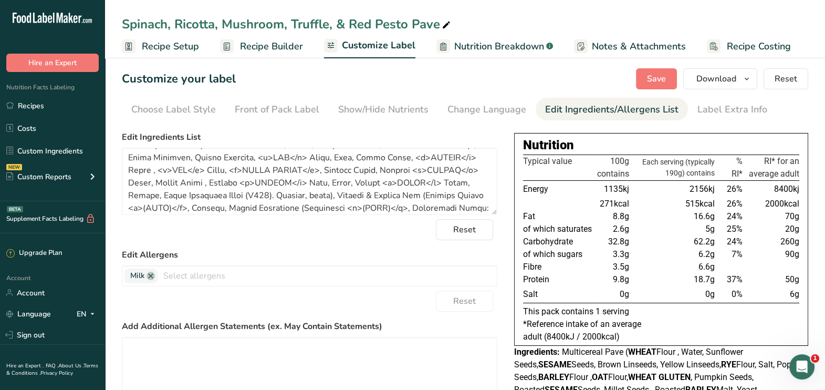
scroll to position [0, 0]
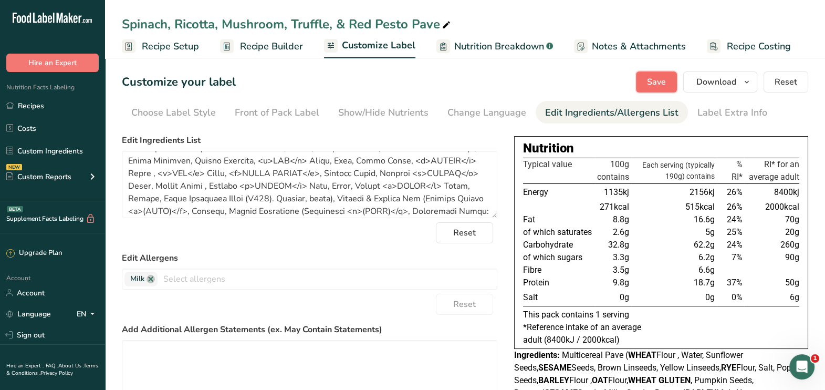
click at [648, 77] on span "Save" at bounding box center [656, 82] width 19 height 13
click at [698, 86] on span "Download" at bounding box center [716, 82] width 40 height 13
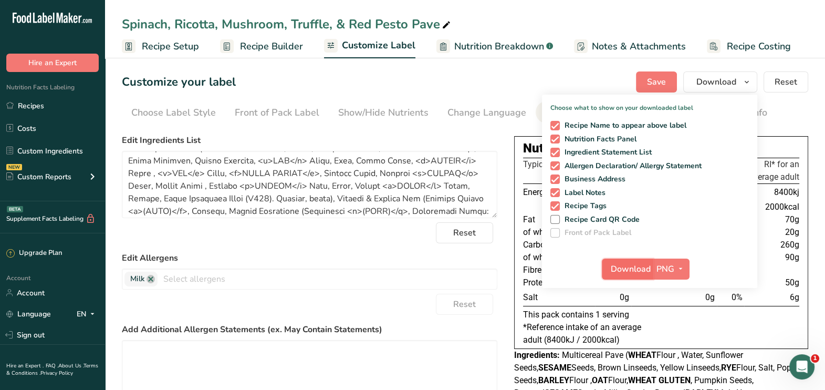
click at [626, 270] on span "Download" at bounding box center [631, 268] width 40 height 13
